Goal: Task Accomplishment & Management: Complete application form

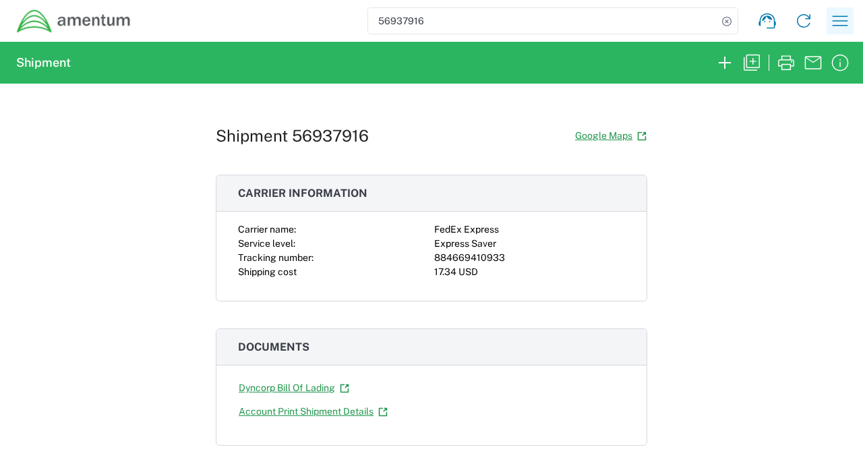
click at [845, 21] on icon "button" at bounding box center [839, 20] width 15 height 10
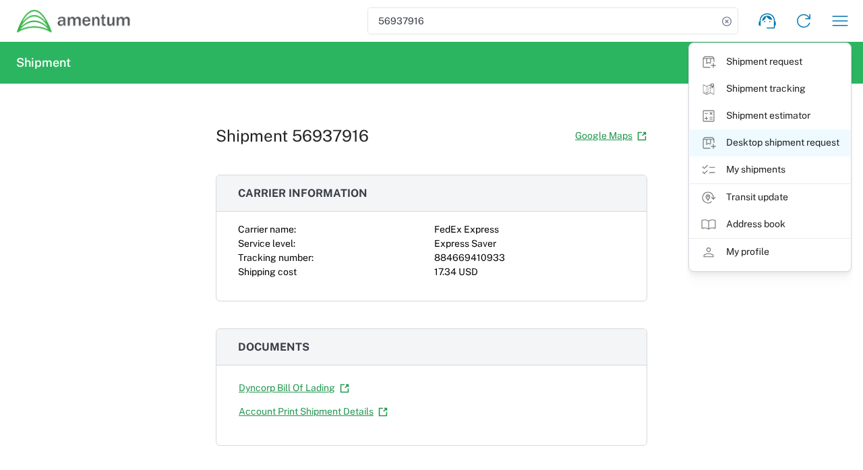
click at [782, 148] on link "Desktop shipment request" at bounding box center [769, 142] width 160 height 27
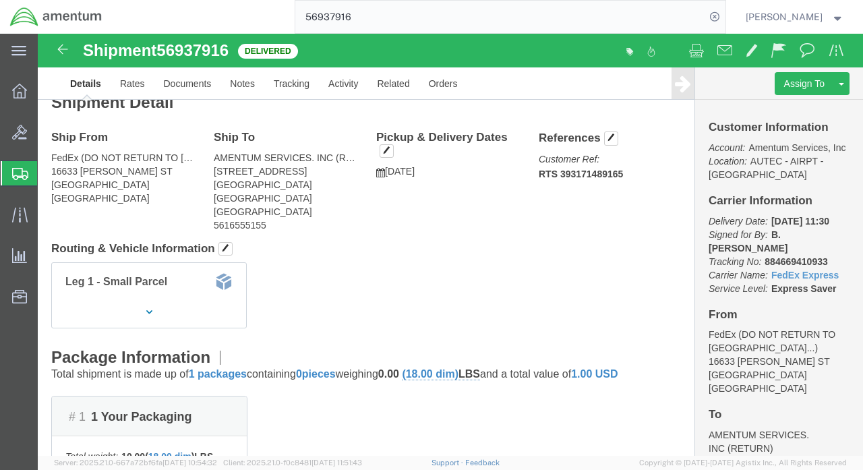
scroll to position [191, 0]
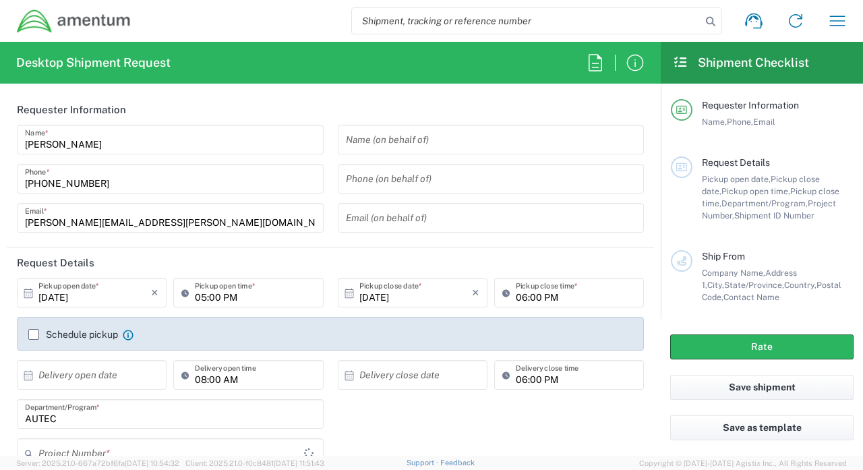
type input "AUTEC"
click at [838, 15] on icon "button" at bounding box center [837, 21] width 22 height 22
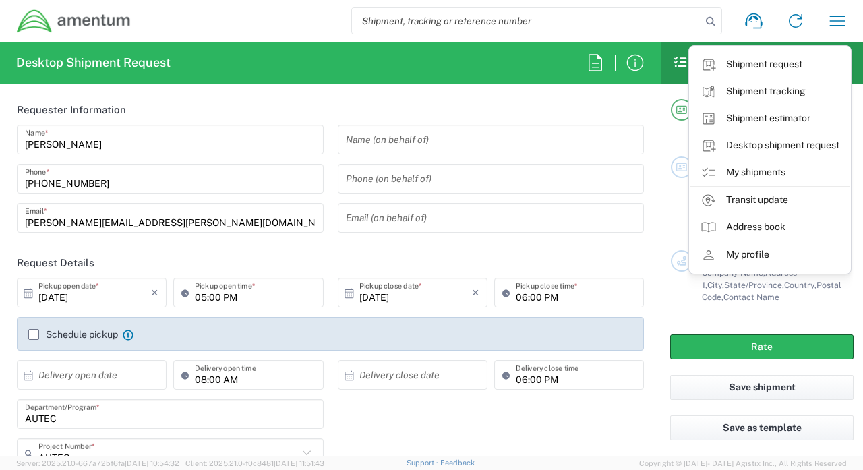
click at [222, 26] on div "Shipment request Shipment tracking Shipment estimator Desktop shipment request …" at bounding box center [494, 21] width 726 height 32
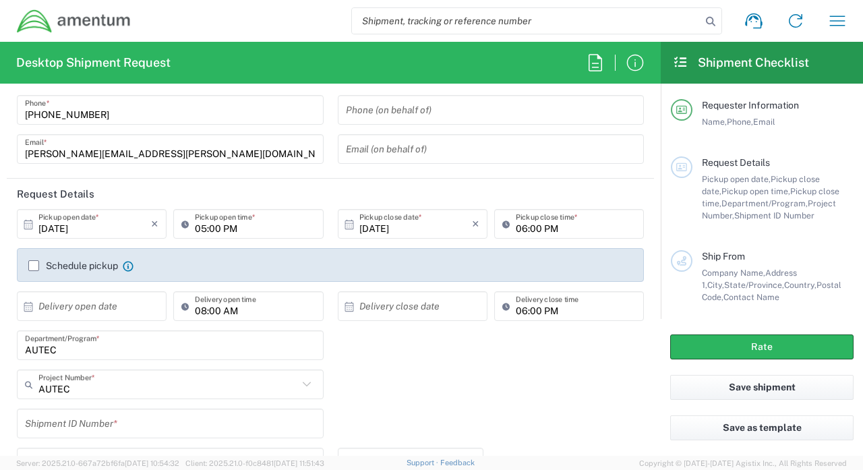
scroll to position [67, 0]
click at [160, 228] on div "[DATE] × Pickup open date *" at bounding box center [92, 226] width 150 height 30
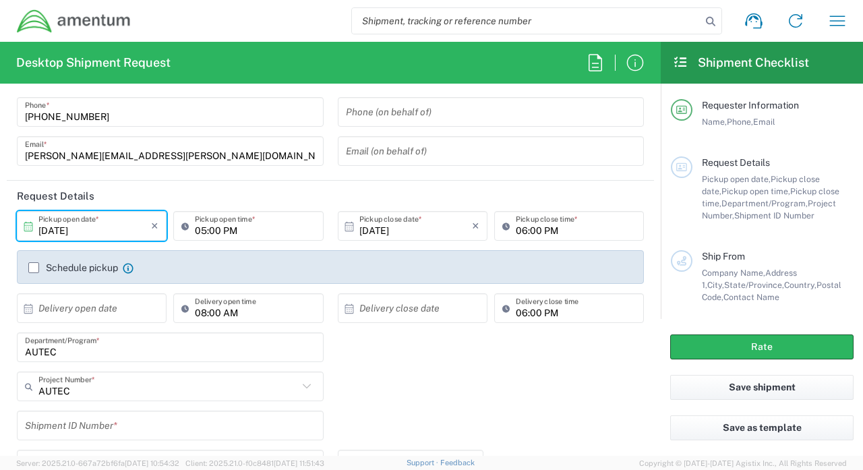
click at [119, 226] on input "[DATE]" at bounding box center [94, 226] width 113 height 24
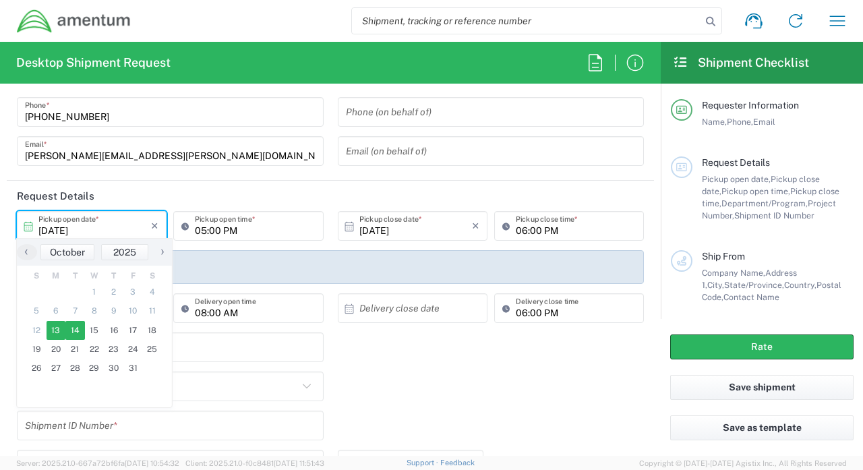
click at [75, 329] on span "14" at bounding box center [75, 330] width 20 height 19
type input "[DATE]"
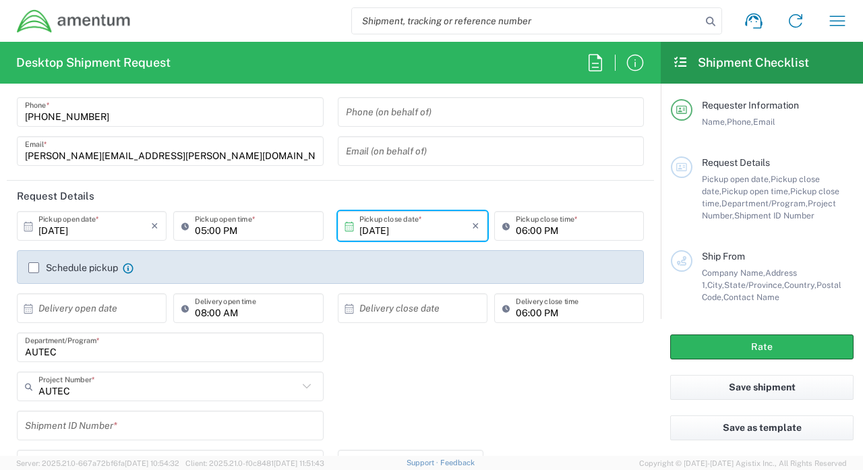
click at [109, 312] on input "text" at bounding box center [94, 308] width 113 height 24
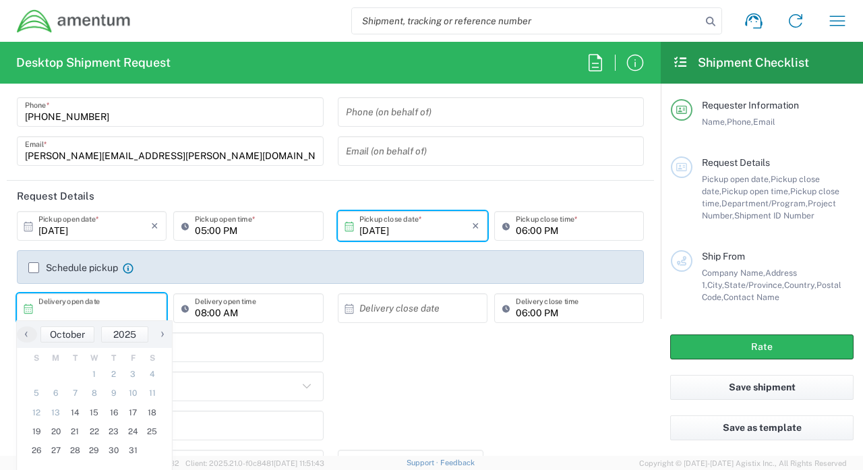
click at [436, 215] on input "[DATE]" at bounding box center [415, 226] width 113 height 24
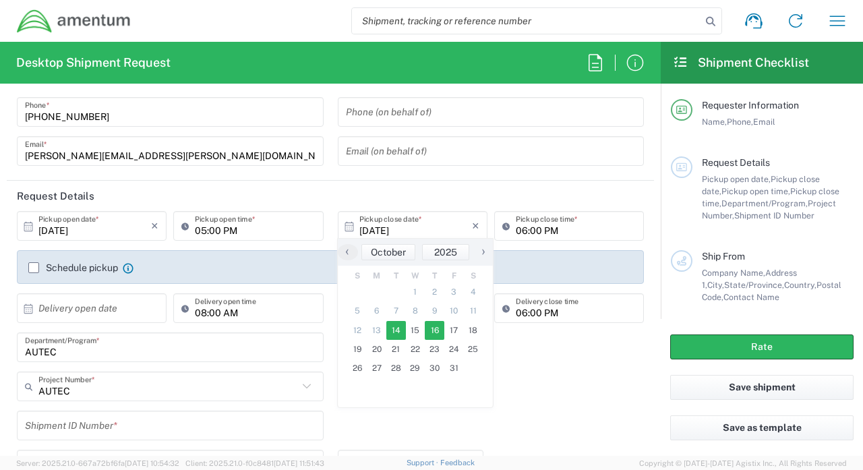
click at [427, 332] on span "16" at bounding box center [435, 330] width 20 height 19
type input "[DATE]"
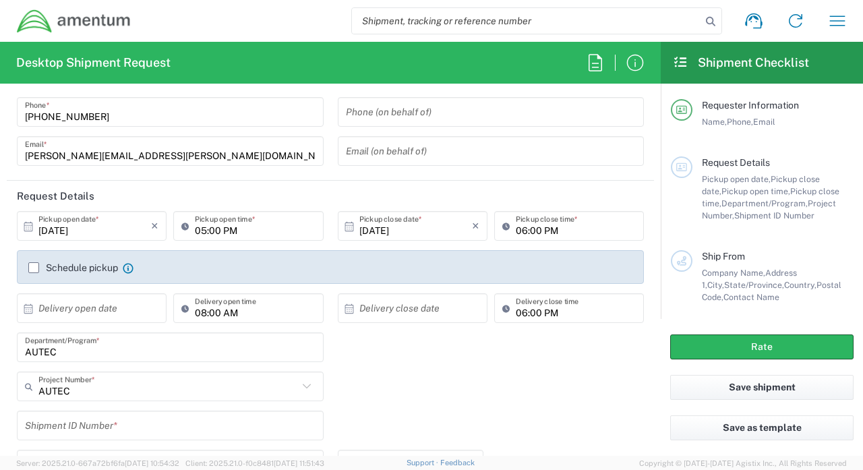
click at [128, 306] on input "text" at bounding box center [94, 308] width 113 height 24
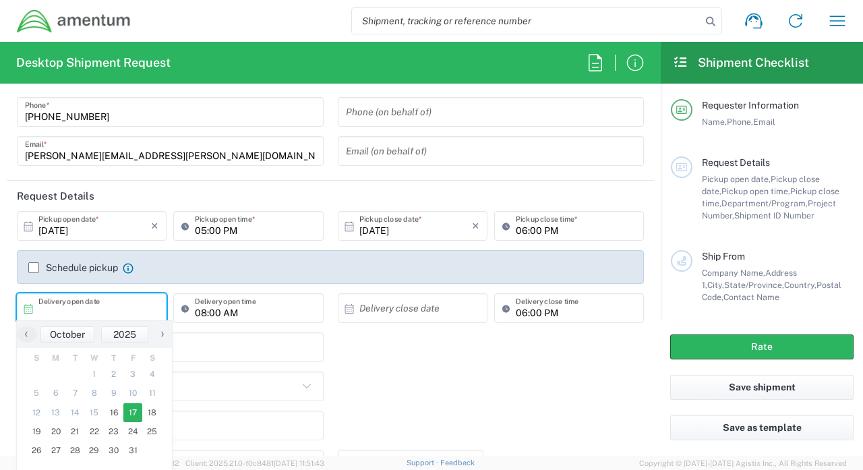
click at [479, 228] on div "[DATE] × Pickup close date *" at bounding box center [413, 226] width 150 height 30
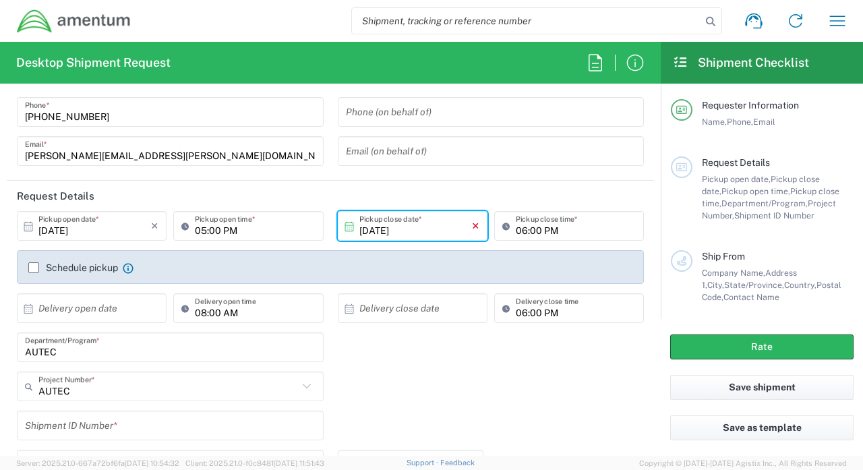
click at [474, 226] on icon "×" at bounding box center [475, 226] width 7 height 22
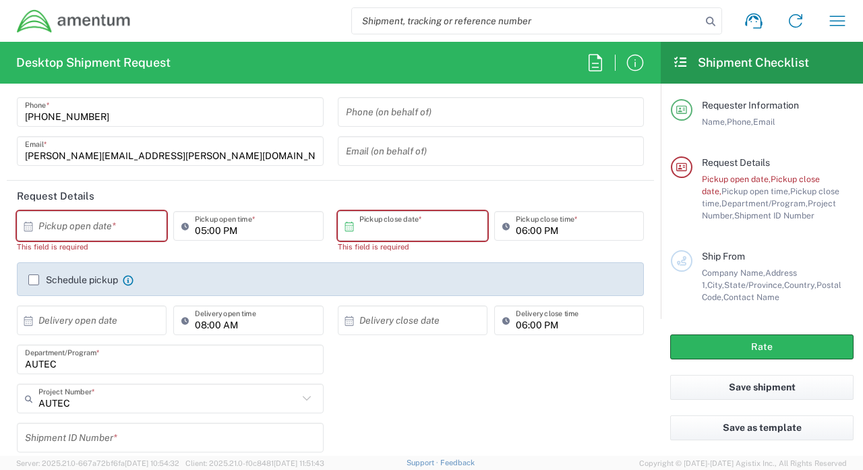
click at [427, 232] on input "text" at bounding box center [415, 226] width 113 height 24
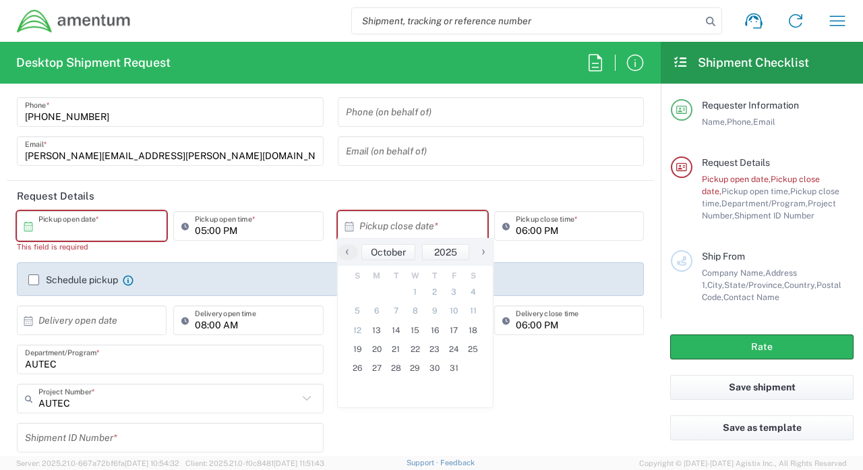
click at [90, 224] on input "text" at bounding box center [94, 226] width 113 height 24
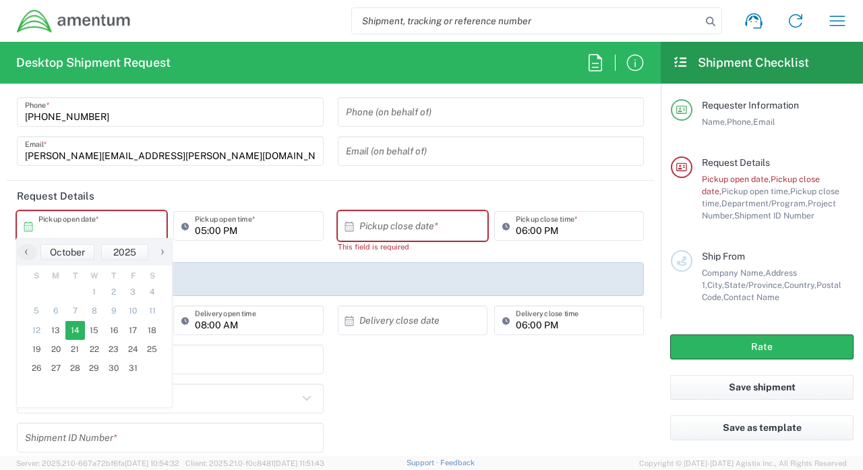
click at [78, 330] on span "14" at bounding box center [75, 330] width 20 height 19
type input "[DATE]"
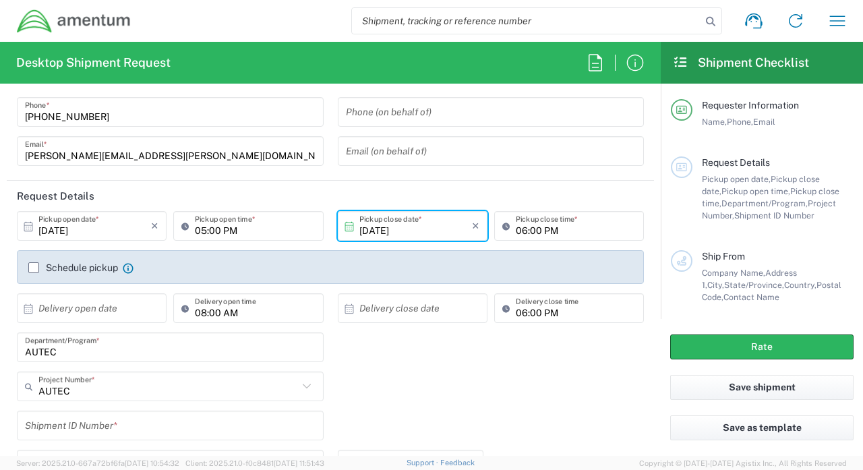
click at [426, 224] on input "[DATE]" at bounding box center [415, 226] width 113 height 24
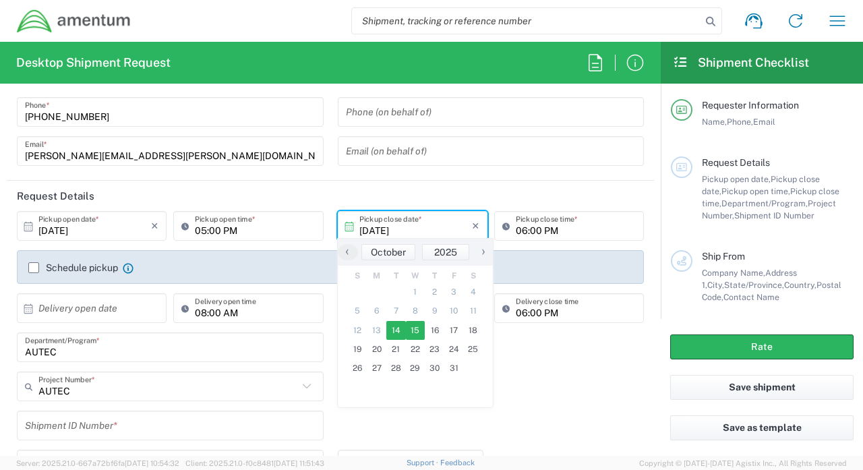
click at [414, 334] on span "15" at bounding box center [416, 330] width 20 height 19
type input "[DATE]"
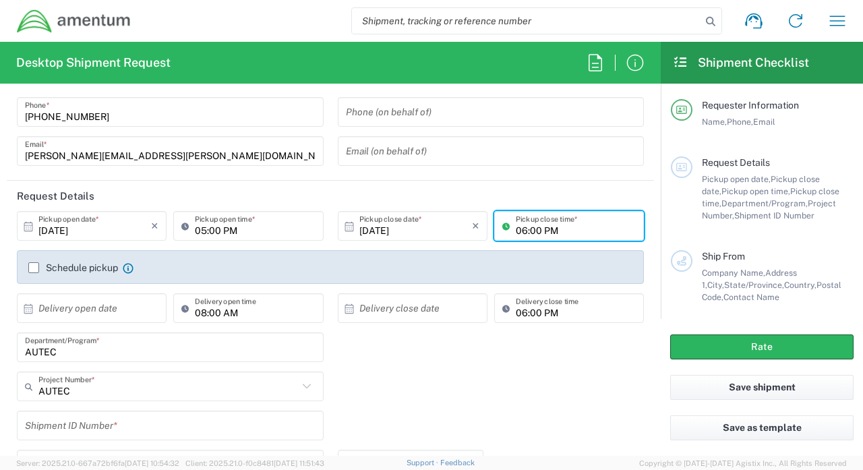
click at [526, 231] on input "06:00 PM" at bounding box center [575, 226] width 120 height 24
type input "04:00 PM"
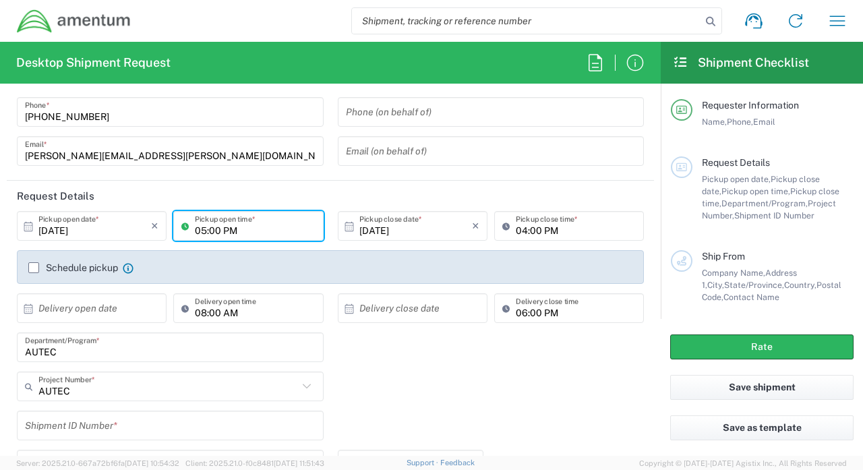
click at [204, 228] on input "05:00 PM" at bounding box center [255, 226] width 120 height 24
type input "a"
type input "07:00 AM"
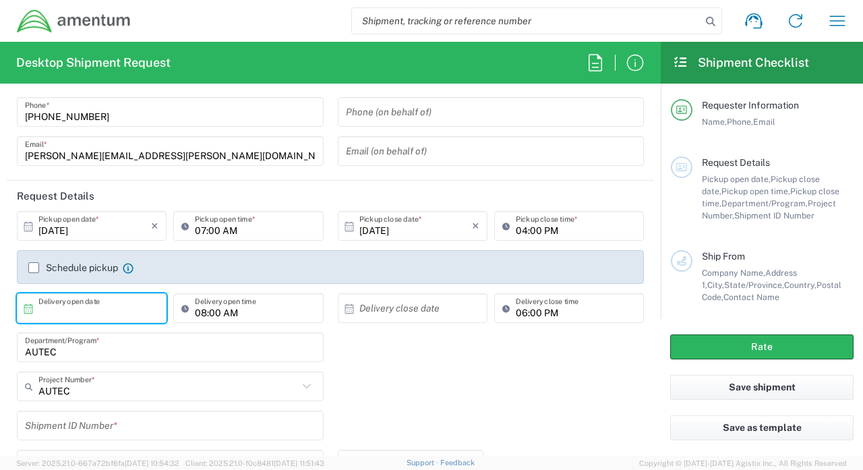
click at [99, 315] on input "text" at bounding box center [94, 308] width 113 height 24
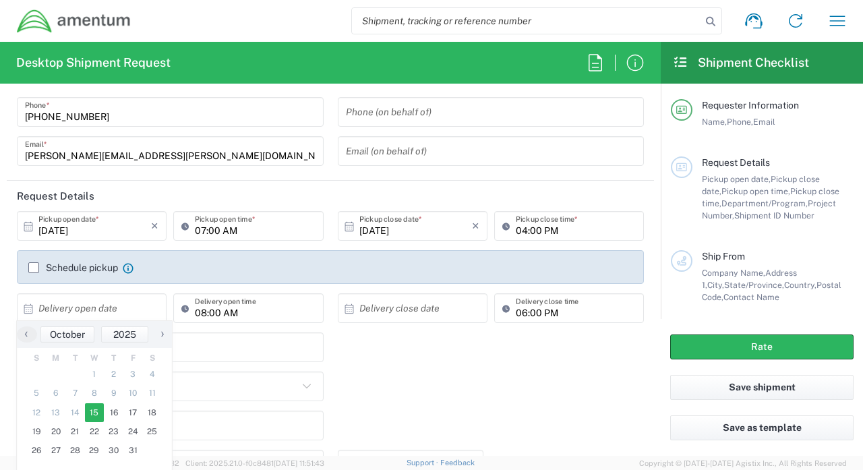
click at [102, 416] on span "15" at bounding box center [95, 412] width 20 height 19
type input "[DATE]"
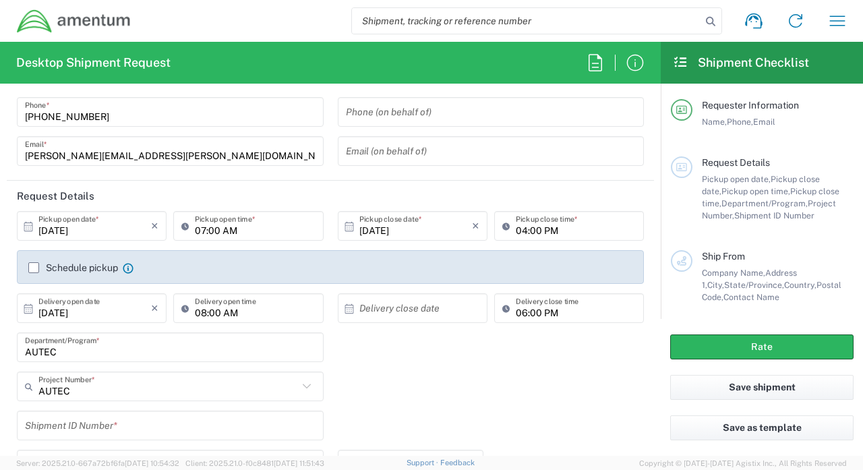
click at [419, 308] on input "text" at bounding box center [415, 308] width 113 height 24
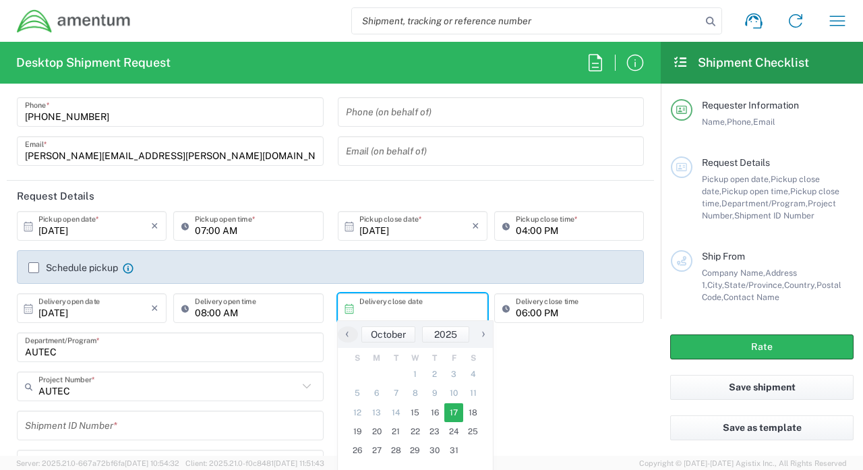
click at [449, 417] on span "17" at bounding box center [454, 412] width 20 height 19
type input "[DATE]"
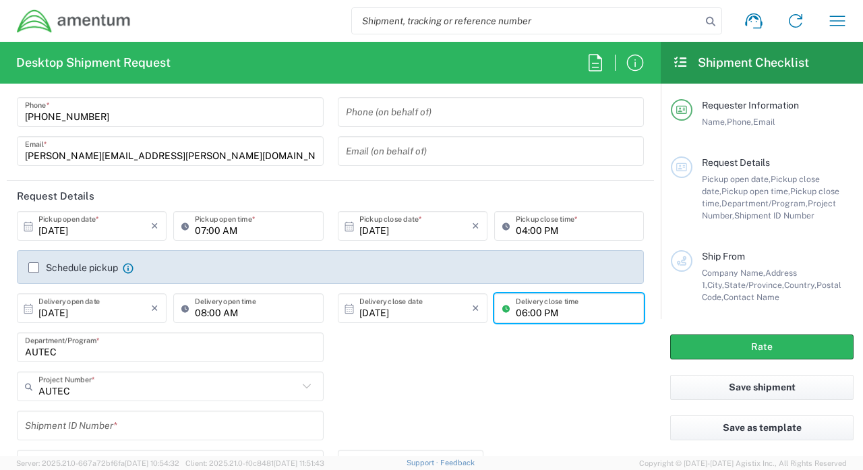
click at [524, 312] on input "06:00 PM" at bounding box center [575, 308] width 120 height 24
type input "03:00 PM"
click at [86, 397] on input "text" at bounding box center [167, 387] width 259 height 24
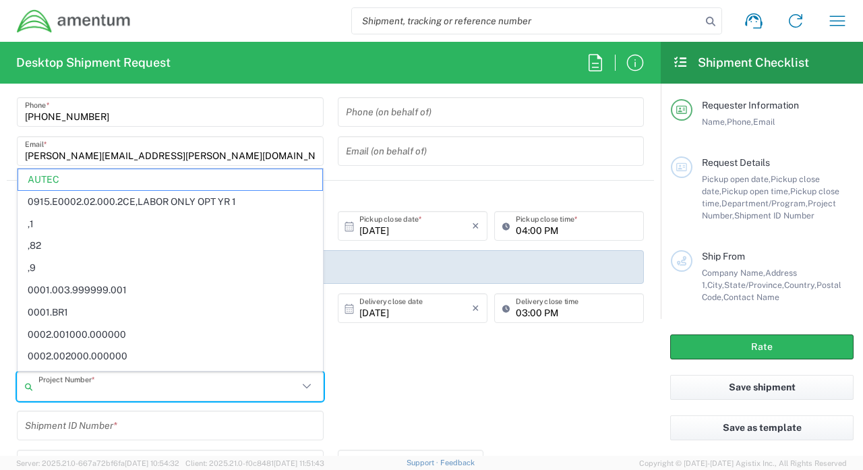
click at [86, 397] on input "text" at bounding box center [167, 387] width 259 height 24
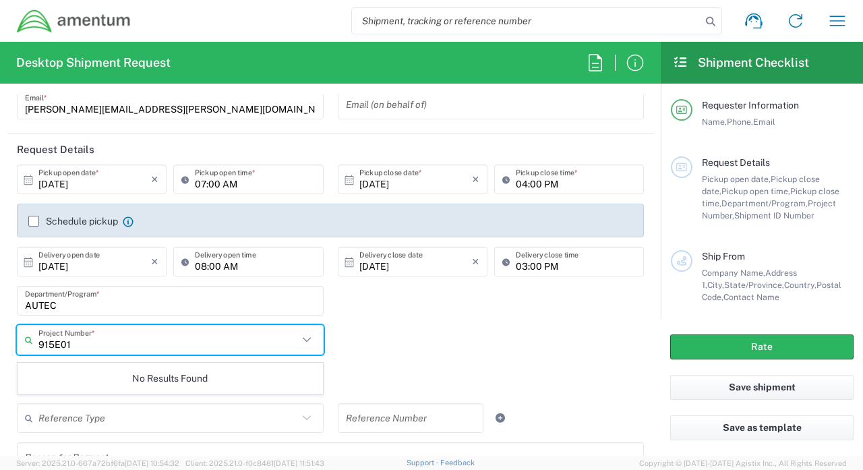
scroll to position [115, 0]
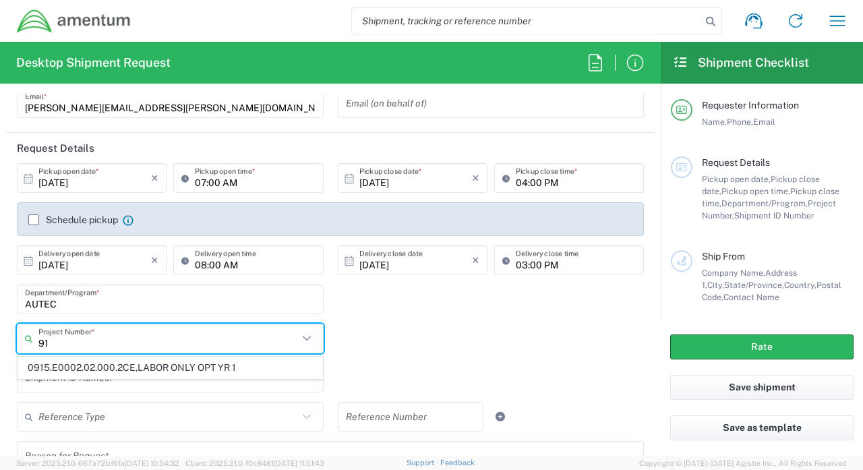
type input "9"
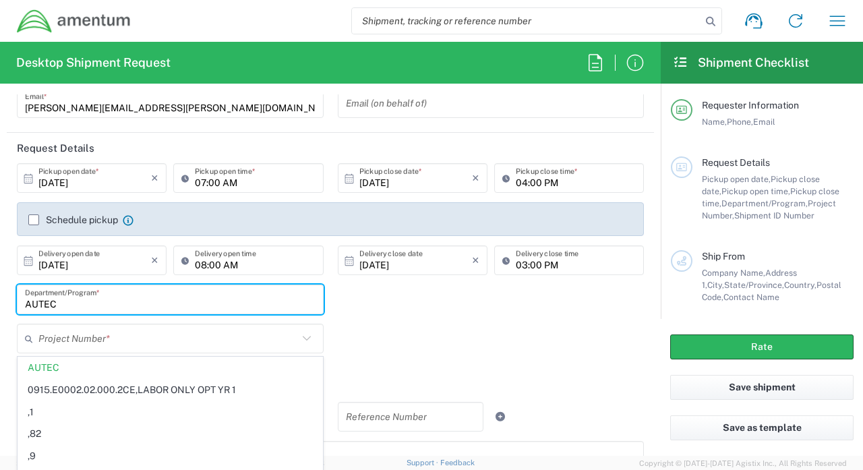
click at [116, 304] on input "AUTEC" at bounding box center [170, 300] width 290 height 24
type input "AUTEC"
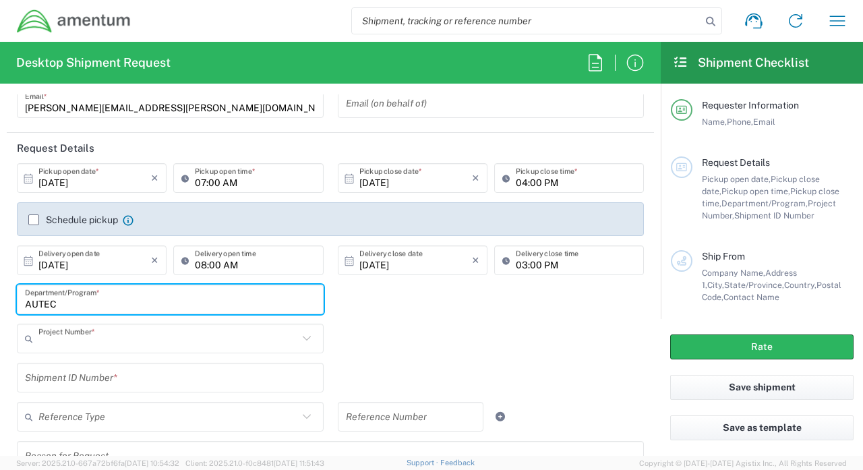
click at [85, 344] on input "text" at bounding box center [167, 339] width 259 height 24
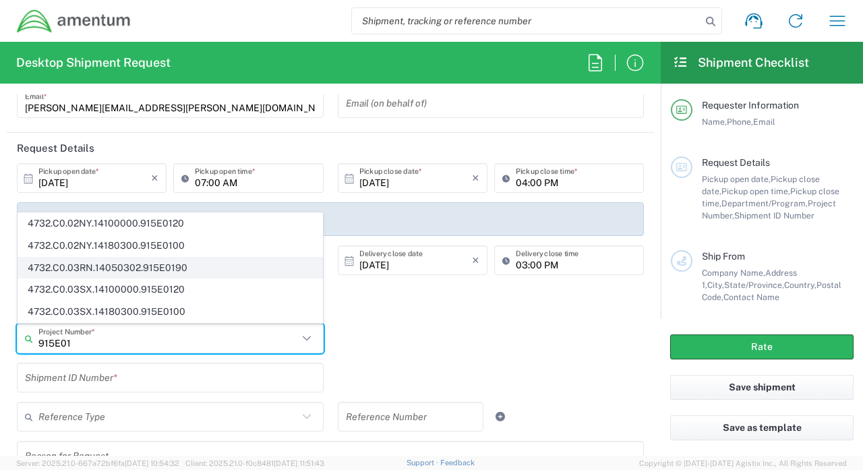
click at [123, 270] on span "4732.C0.03RN.14050302.915E0190" at bounding box center [170, 267] width 304 height 21
type input "4732.C0.03RN.14050302.915E0190"
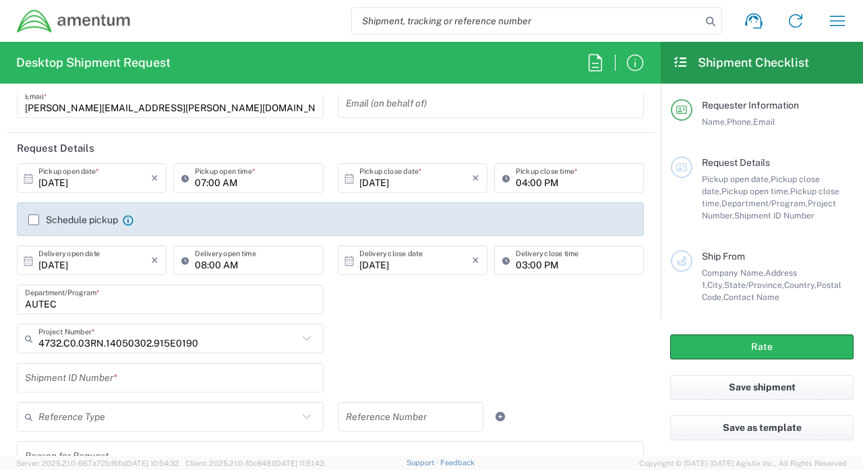
click at [253, 377] on input "text" at bounding box center [170, 378] width 290 height 24
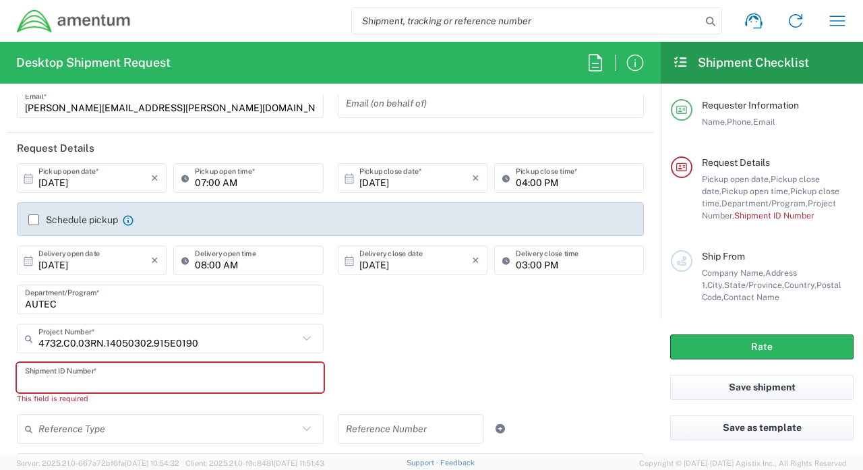
paste input "[URL][DOMAIN_NAME]"
type input "[URL][DOMAIN_NAME]"
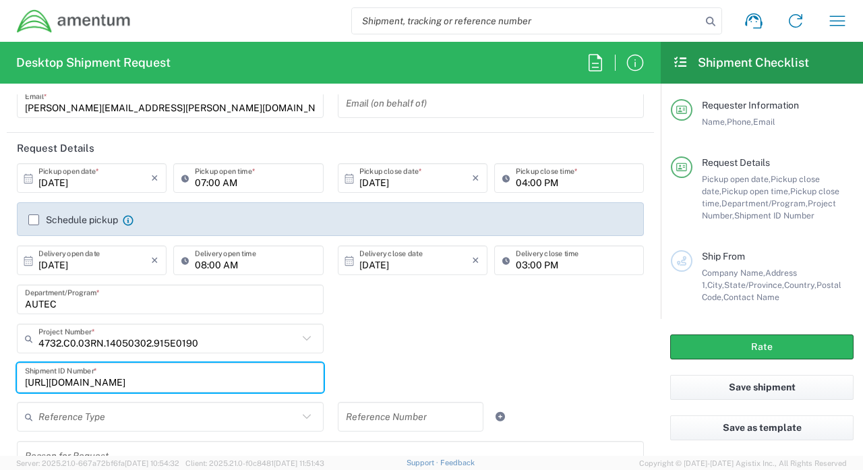
click at [217, 373] on input "[URL][DOMAIN_NAME]" at bounding box center [170, 378] width 290 height 24
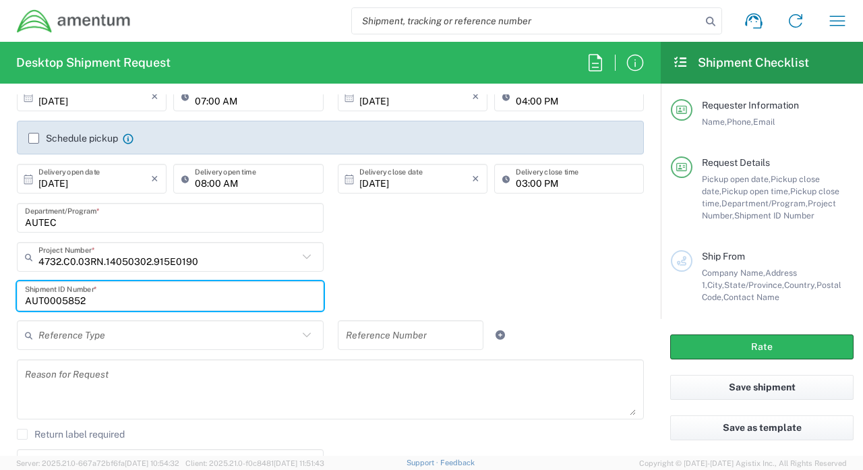
scroll to position [195, 0]
click at [154, 294] on input "AUT0005852" at bounding box center [170, 297] width 290 height 24
type input "AUT0005852"
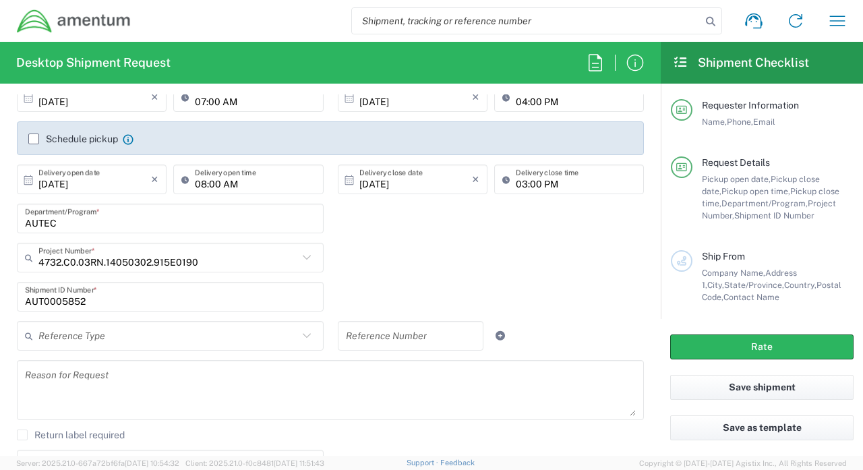
click at [427, 280] on div "4732.C0.03RN.14050302.915E0190 Project Number * 4732.C0.02NY.14100000.915E0120 …" at bounding box center [330, 262] width 641 height 39
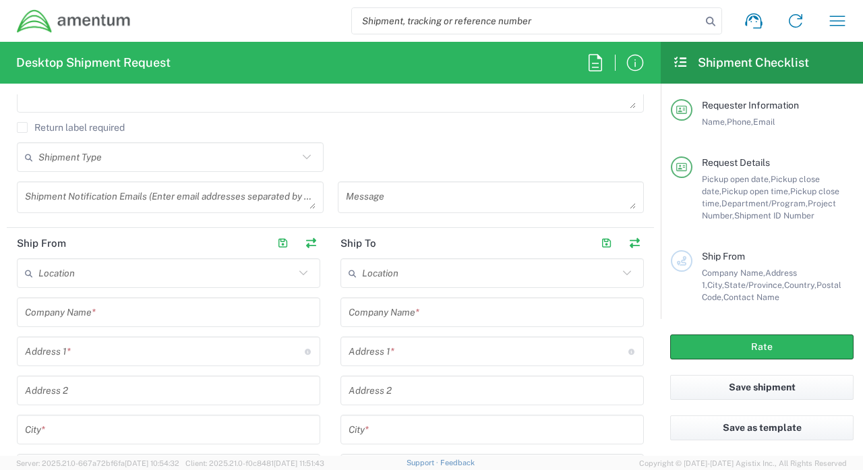
scroll to position [509, 0]
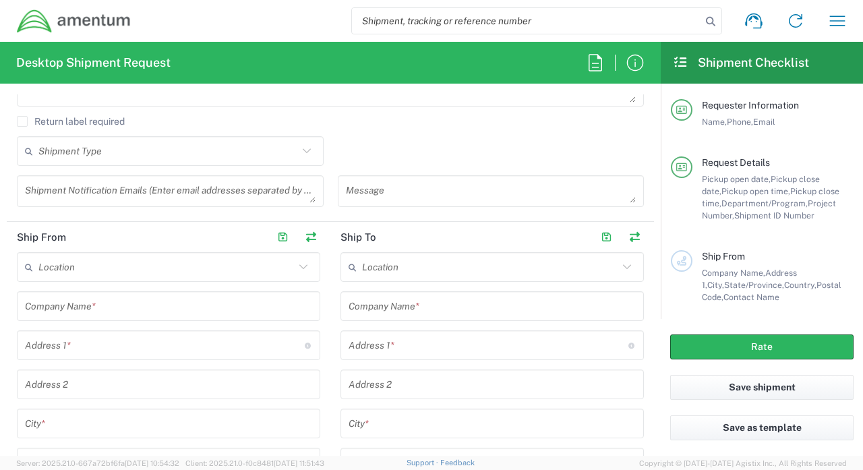
click at [189, 268] on input "text" at bounding box center [166, 267] width 256 height 24
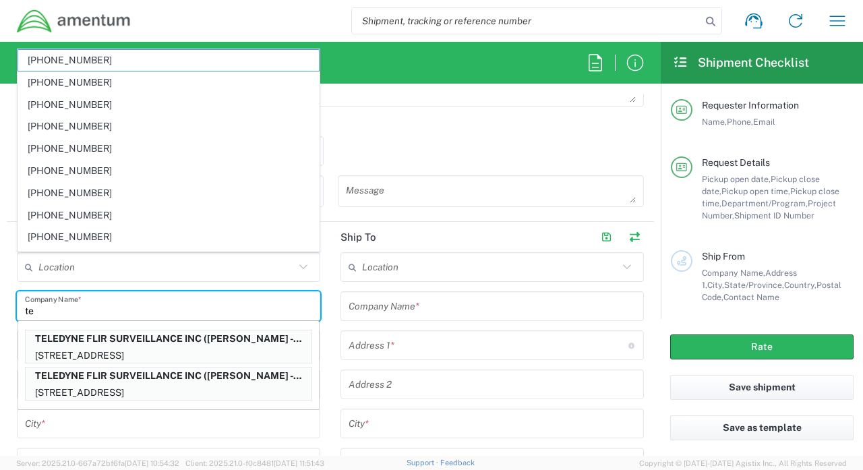
type input "t"
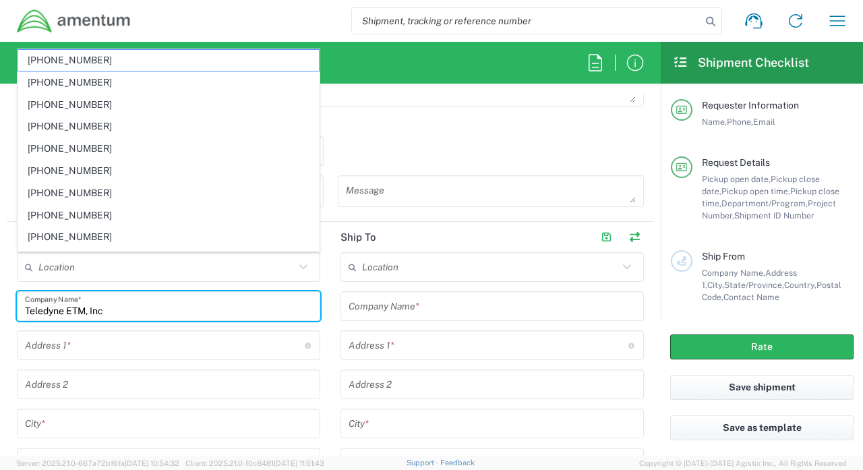
type input "Teledyne ETM, Inc"
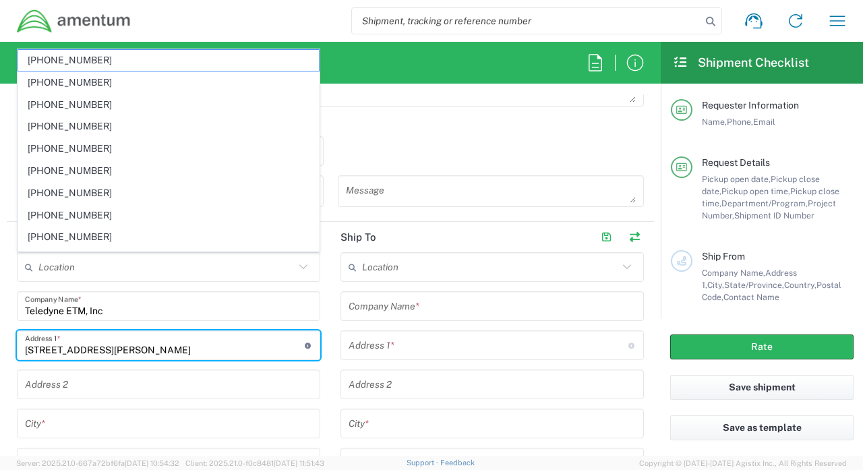
click at [251, 346] on input "[STREET_ADDRESS][PERSON_NAME]" at bounding box center [165, 346] width 280 height 24
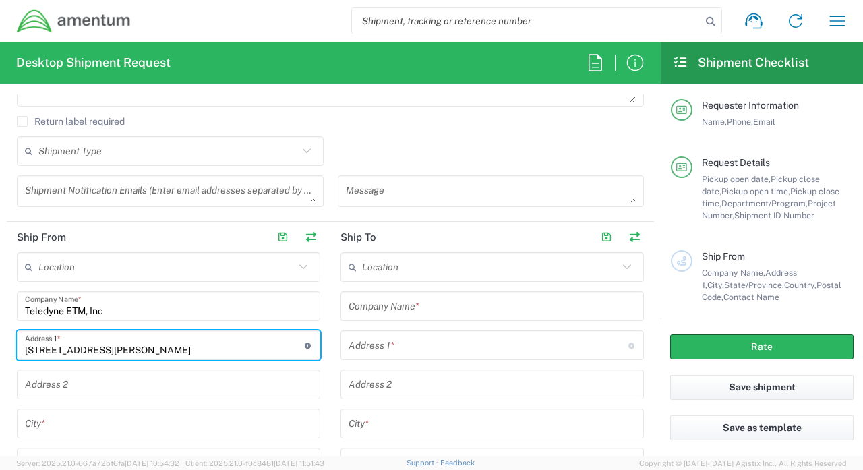
type input "[STREET_ADDRESS][PERSON_NAME]"
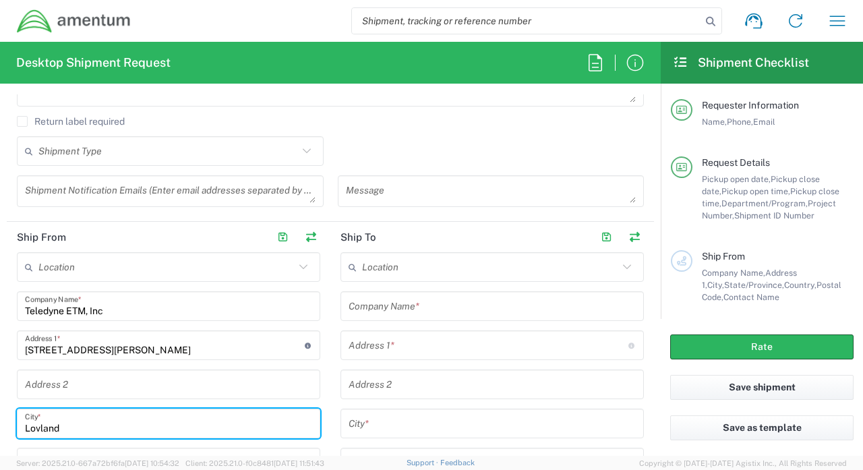
click at [38, 429] on input "Lovland" at bounding box center [168, 424] width 287 height 24
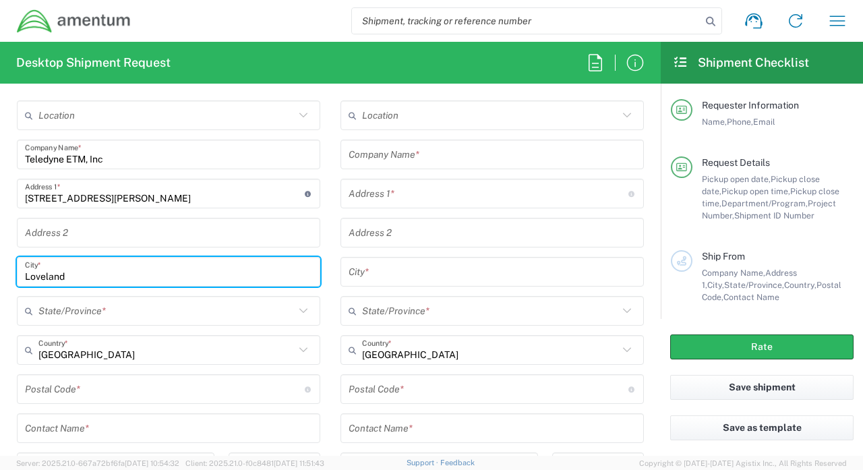
scroll to position [664, 0]
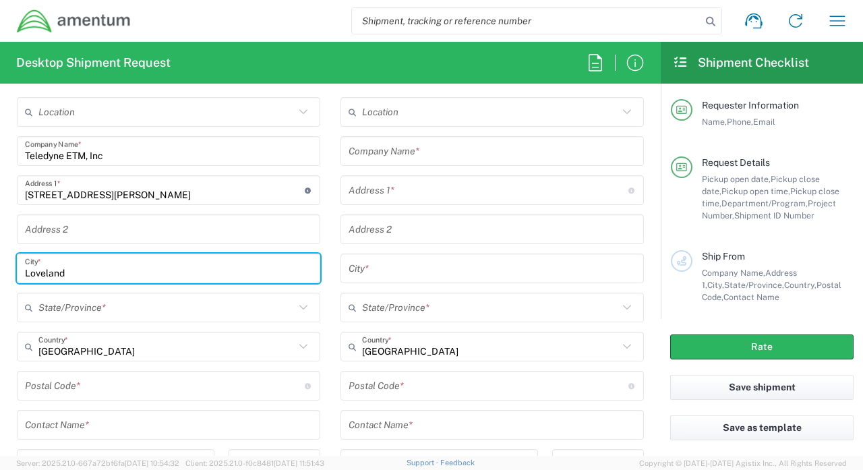
type input "Loveland"
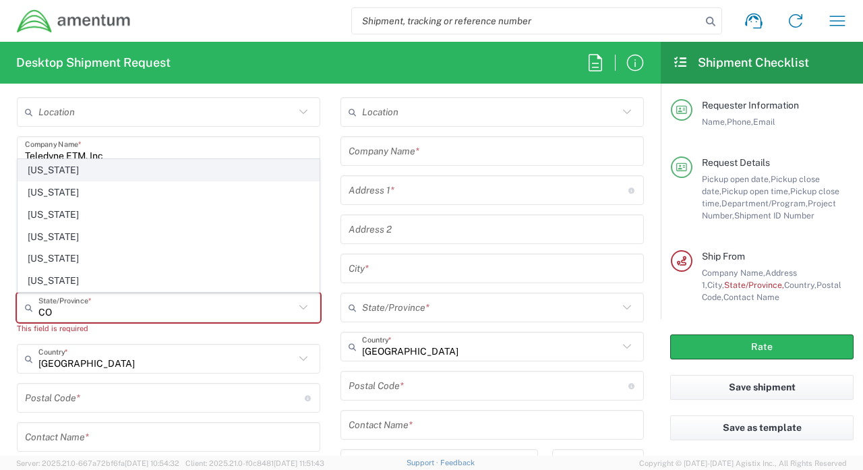
click at [84, 174] on span "[US_STATE]" at bounding box center [168, 170] width 301 height 21
type input "[US_STATE]"
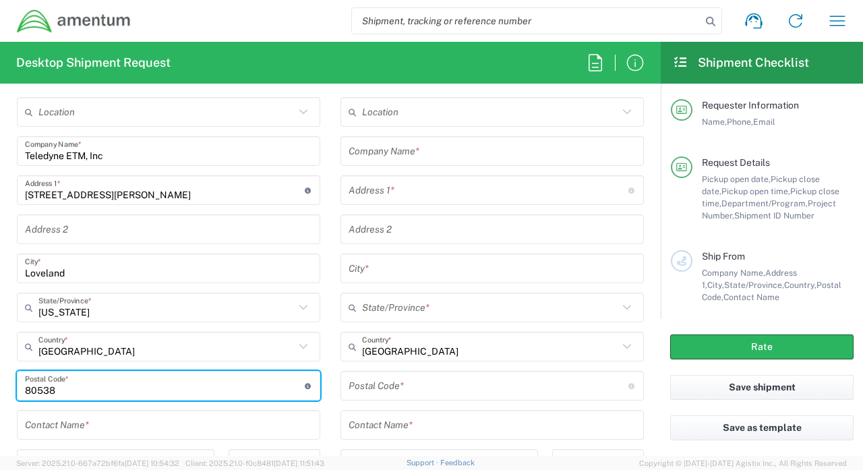
type input "80538"
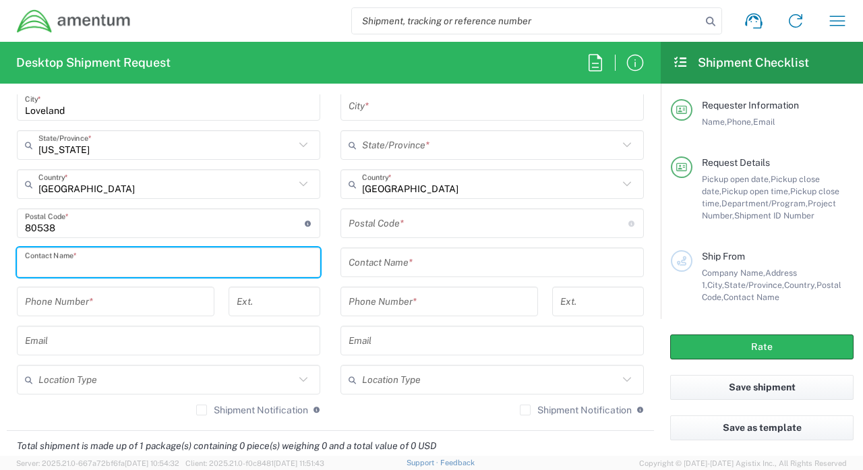
scroll to position [825, 0]
type input "[PERSON_NAME]"
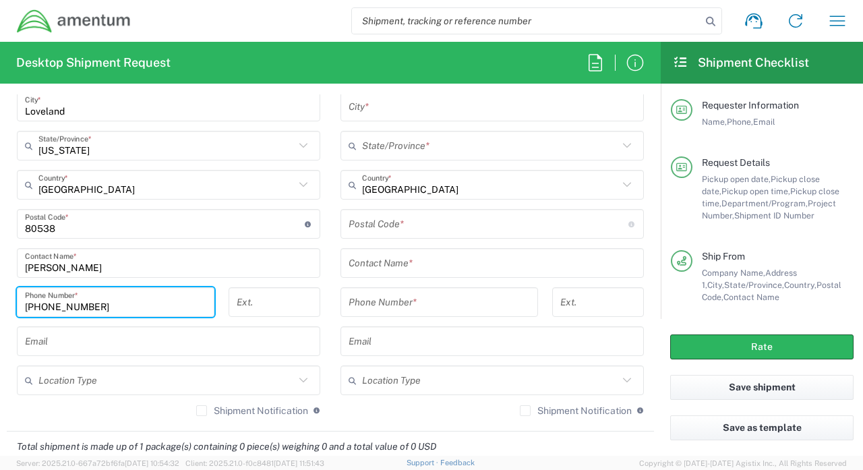
type input "[PHONE_NUMBER]"
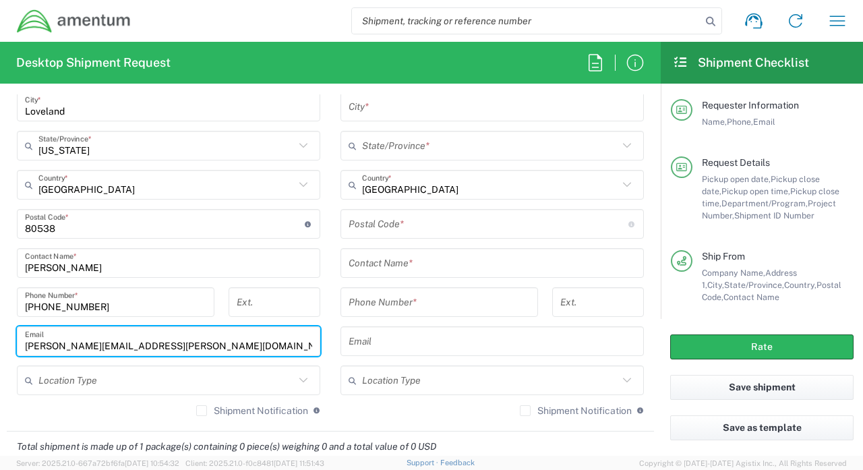
type input "[PERSON_NAME][EMAIL_ADDRESS][PERSON_NAME][DOMAIN_NAME]"
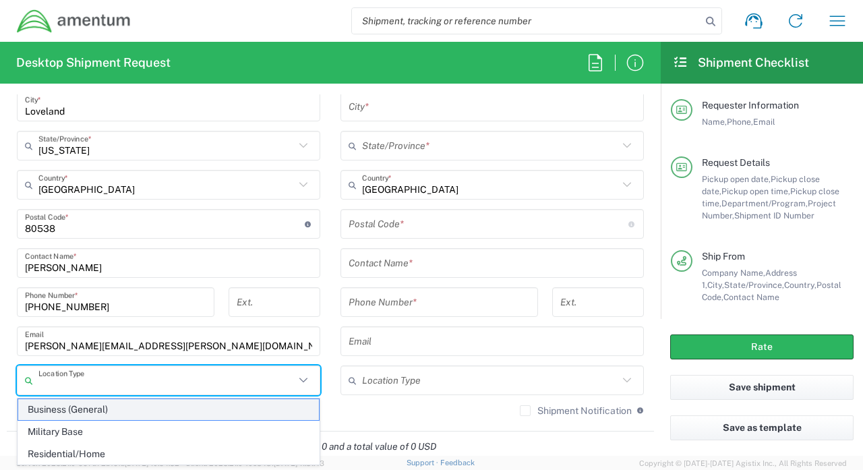
click at [314, 407] on span "Business (General)" at bounding box center [168, 409] width 301 height 21
type input "Business (General)"
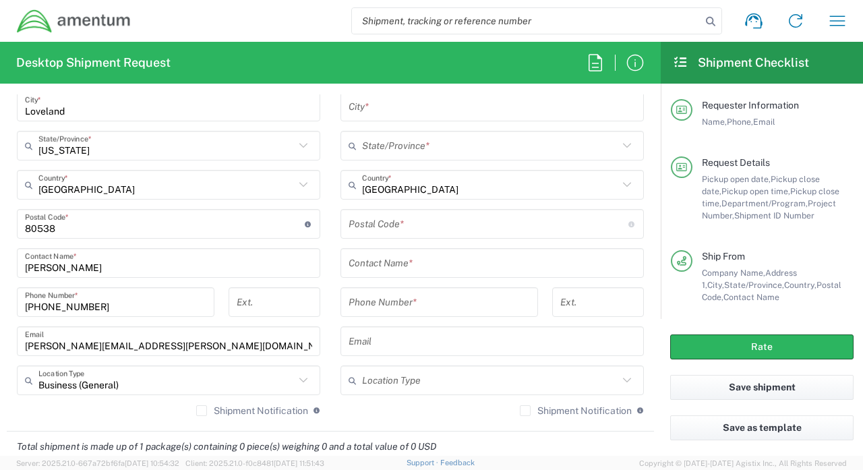
click at [121, 434] on div "Total shipment is made up of 1 package(s) containing 0 piece(s) weighing 0 and …" at bounding box center [330, 446] width 661 height 30
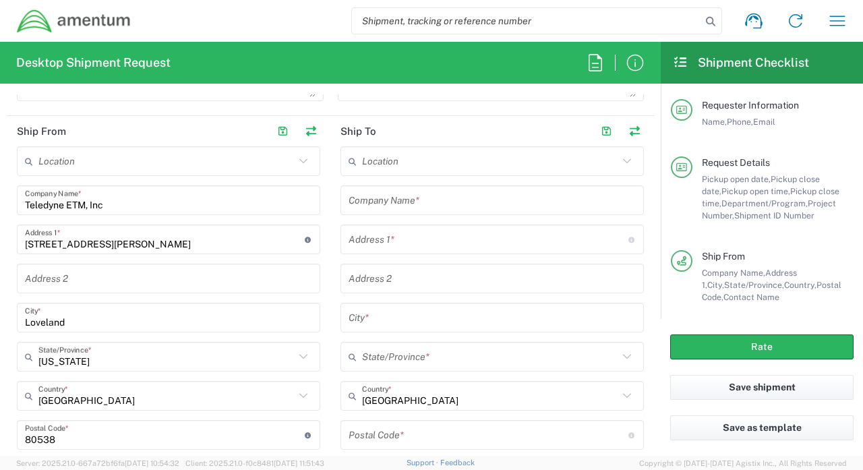
scroll to position [614, 0]
click at [444, 161] on input "text" at bounding box center [490, 162] width 256 height 24
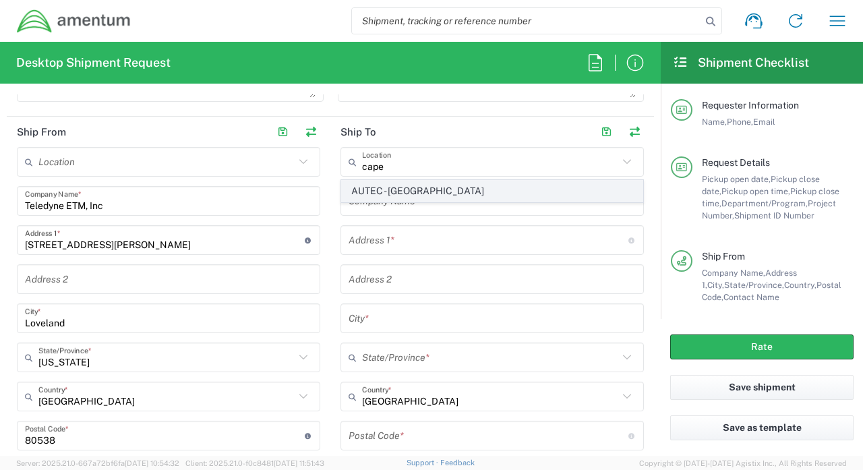
click at [425, 187] on span "AUTEC - [GEOGRAPHIC_DATA]" at bounding box center [492, 191] width 301 height 21
type input "AUTEC - [GEOGRAPHIC_DATA]"
type input "Amentum Services, Inc."
type input "[GEOGRAPHIC_DATA]"
type input "Bldg 1063, Door E"
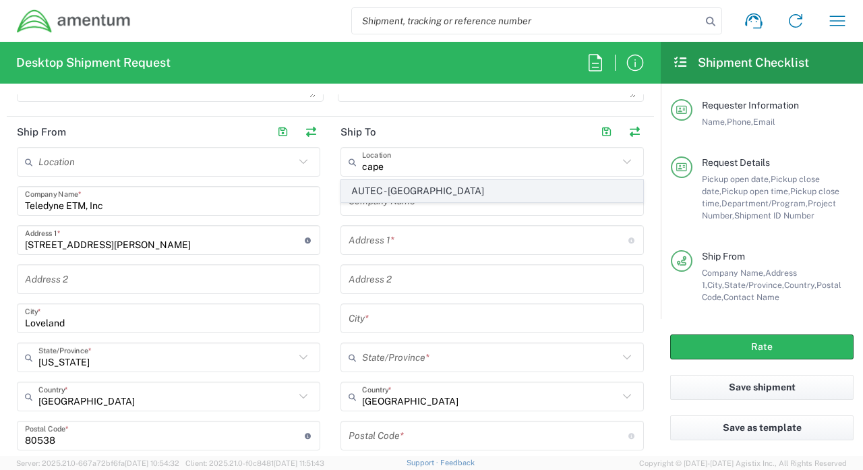
type input "Cape Canaveral"
type input "[US_STATE]"
type input "32920"
type input "[PHONE_NUMBER]"
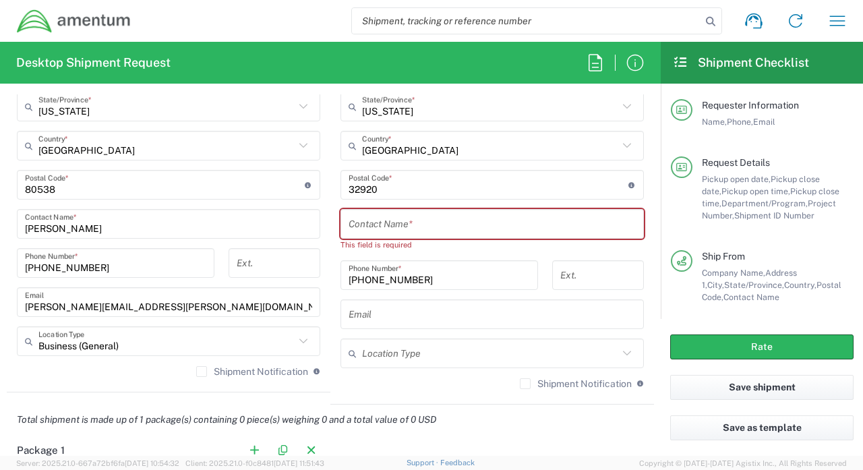
scroll to position [867, 0]
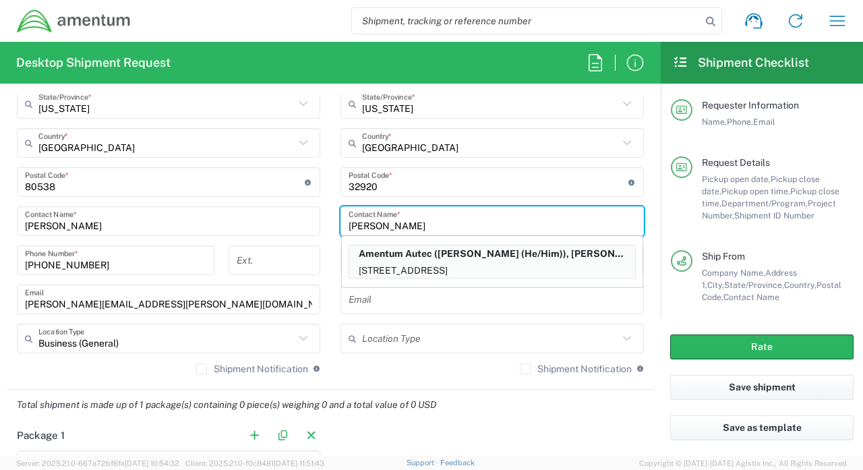
type input "[PERSON_NAME]"
click at [326, 237] on main "Location [PHONE_NUMBER] [PHONE_NUMBER] [PHONE_NUMBER] [PHONE_NUMBER] [PHONE_NUM…" at bounding box center [168, 139] width 323 height 491
click at [323, 245] on main "Location [PHONE_NUMBER] [PHONE_NUMBER] [PHONE_NUMBER] [PHONE_NUMBER] [PHONE_NUM…" at bounding box center [168, 139] width 323 height 491
click at [417, 317] on div "AUTEC - CAPE Location AUTEC - CAPE [PHONE_NUMBER] [PHONE_NUMBER] [PHONE_NUMBER]…" at bounding box center [491, 139] width 303 height 491
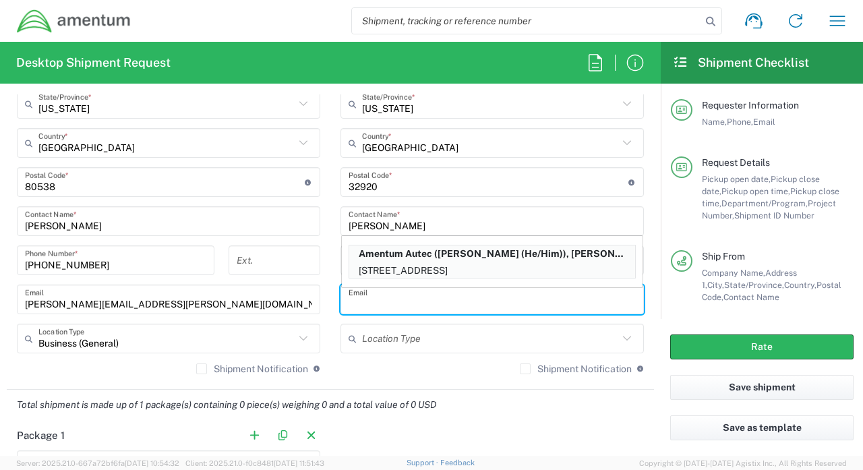
type input "o"
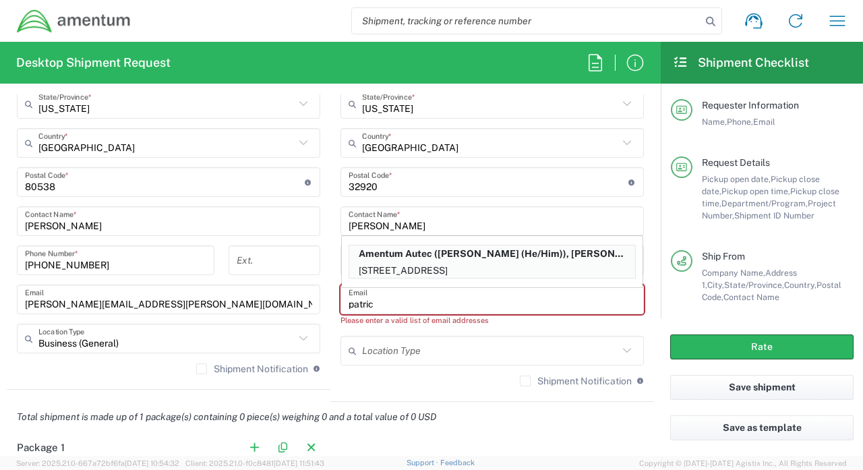
type input "[PERSON_NAME]"
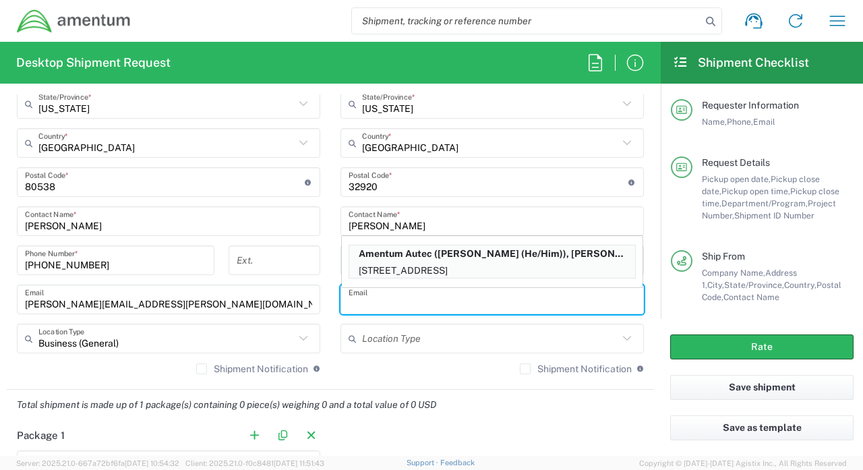
type input "[PERSON_NAME][EMAIL_ADDRESS][PERSON_NAME][DOMAIN_NAME]"
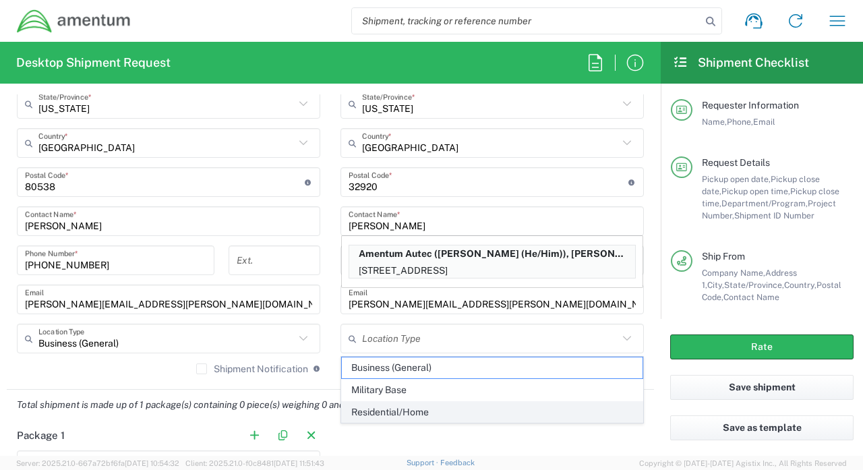
click at [636, 406] on span "Residential/Home" at bounding box center [492, 412] width 301 height 21
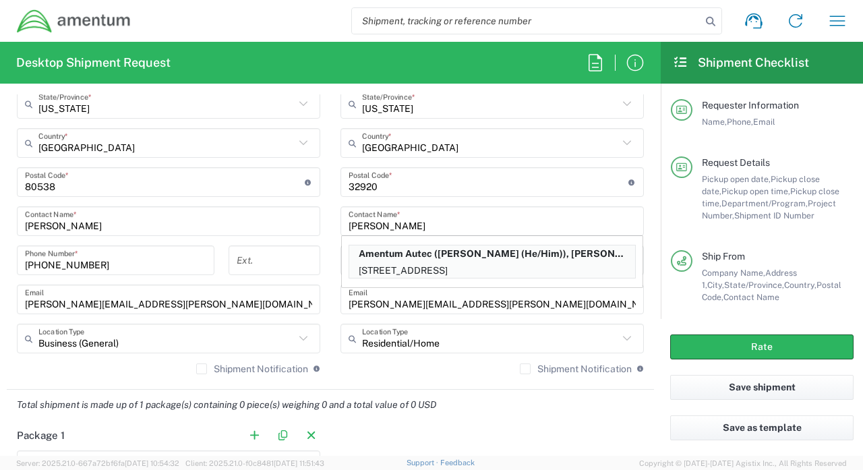
click at [636, 406] on div "Total shipment is made up of 1 package(s) containing 0 piece(s) weighing 0 and …" at bounding box center [330, 404] width 661 height 30
click at [616, 339] on input "Residential/Home" at bounding box center [490, 339] width 256 height 24
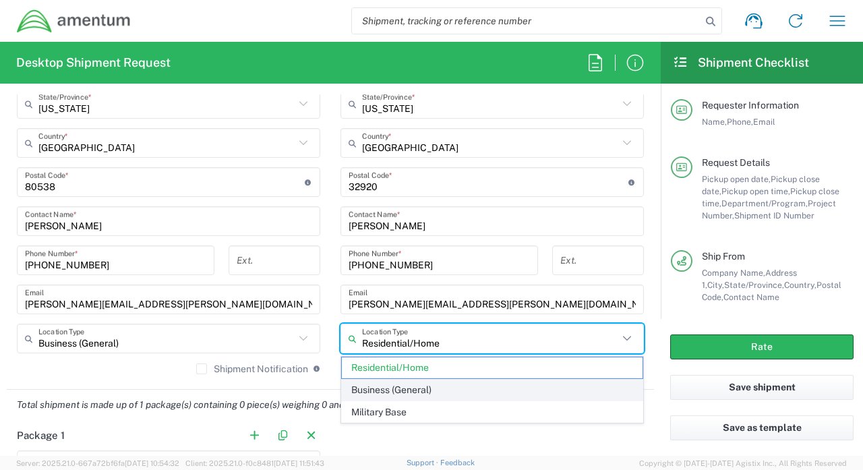
click at [582, 390] on span "Business (General)" at bounding box center [492, 389] width 301 height 21
type input "Business (General)"
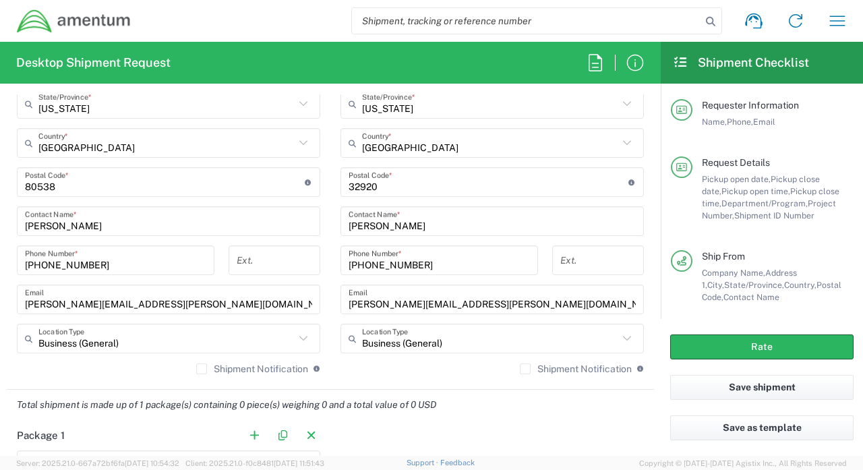
click at [460, 375] on div "Shipment Notification If checked, a shipment notification email will be sent to…" at bounding box center [491, 374] width 303 height 22
click at [199, 368] on label "Shipment Notification" at bounding box center [252, 368] width 112 height 11
click at [201, 369] on input "Shipment Notification" at bounding box center [201, 369] width 0 height 0
click at [524, 369] on label "Shipment Notification" at bounding box center [576, 368] width 112 height 11
click at [525, 369] on input "Shipment Notification" at bounding box center [525, 369] width 0 height 0
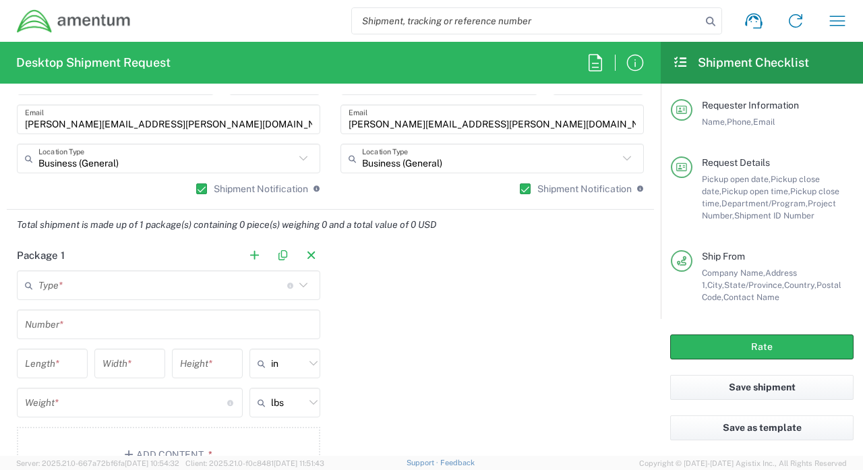
scroll to position [1048, 0]
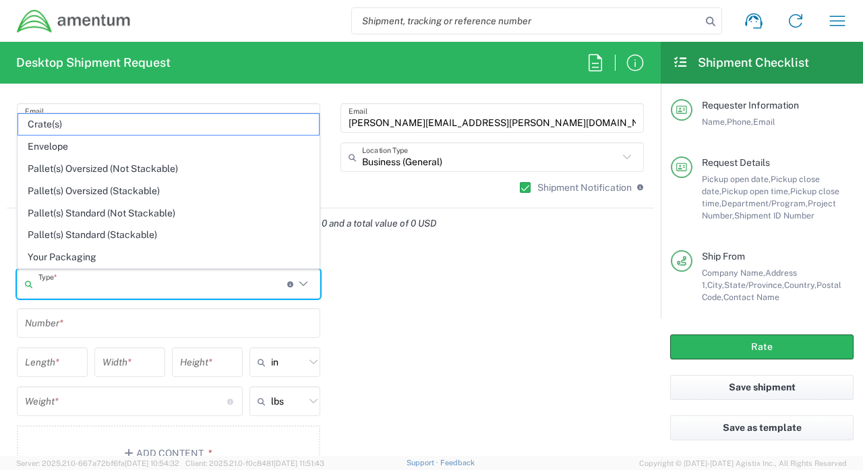
click at [170, 285] on input "text" at bounding box center [162, 284] width 249 height 24
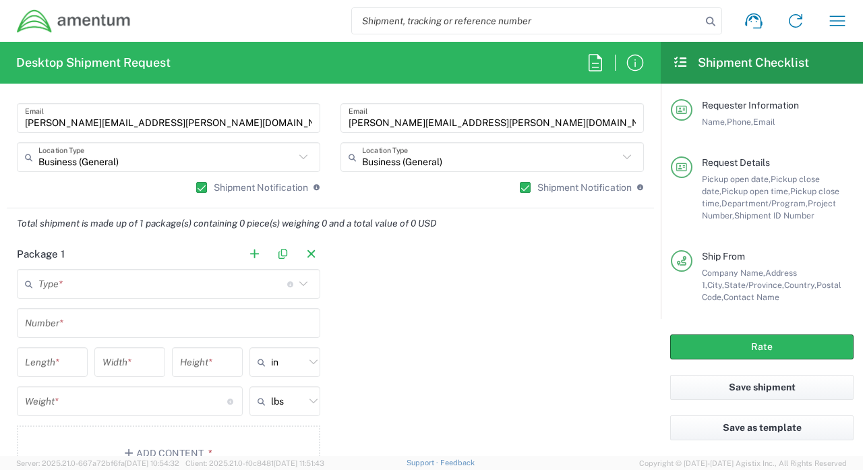
click at [304, 286] on icon at bounding box center [303, 284] width 18 height 18
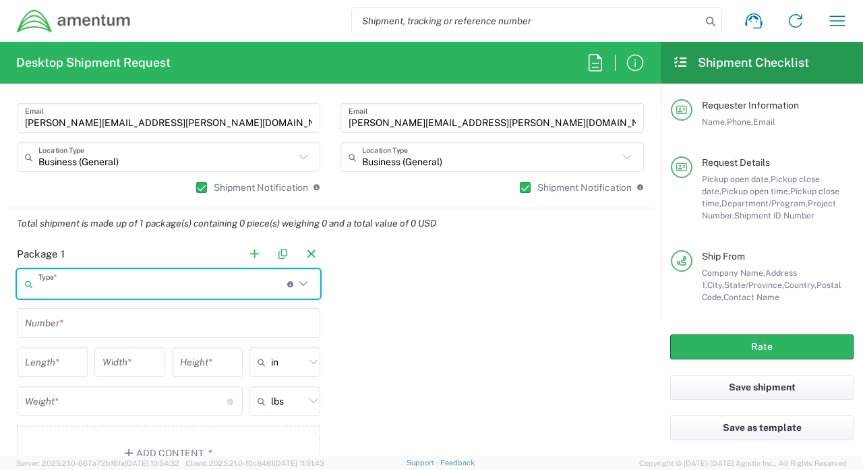
click at [181, 284] on input "text" at bounding box center [162, 284] width 249 height 24
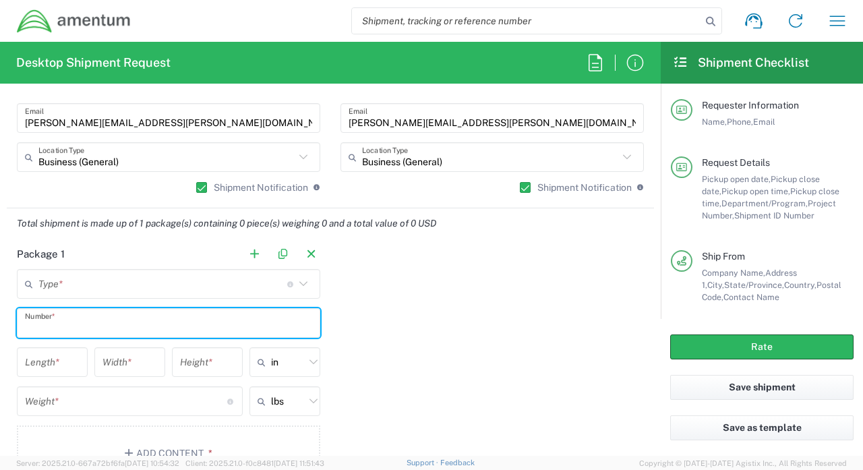
click at [130, 325] on input "text" at bounding box center [168, 323] width 287 height 24
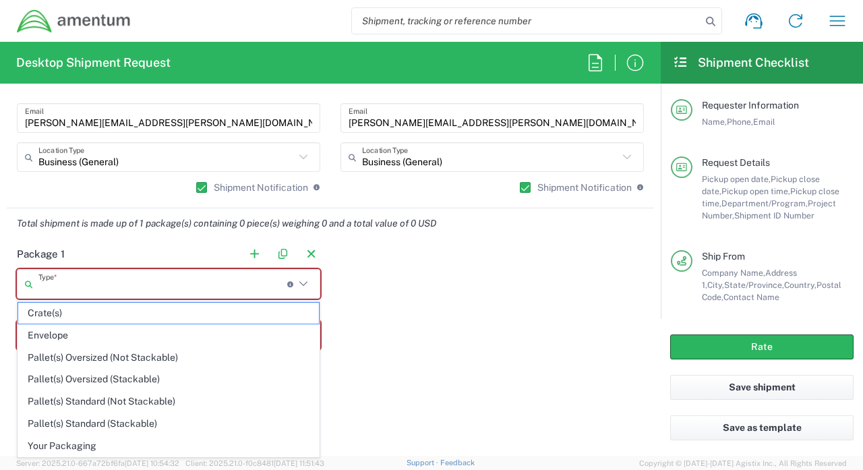
click at [146, 288] on input "text" at bounding box center [162, 284] width 249 height 24
click at [83, 438] on span "Your Packaging" at bounding box center [168, 445] width 301 height 21
type input "Your Packaging"
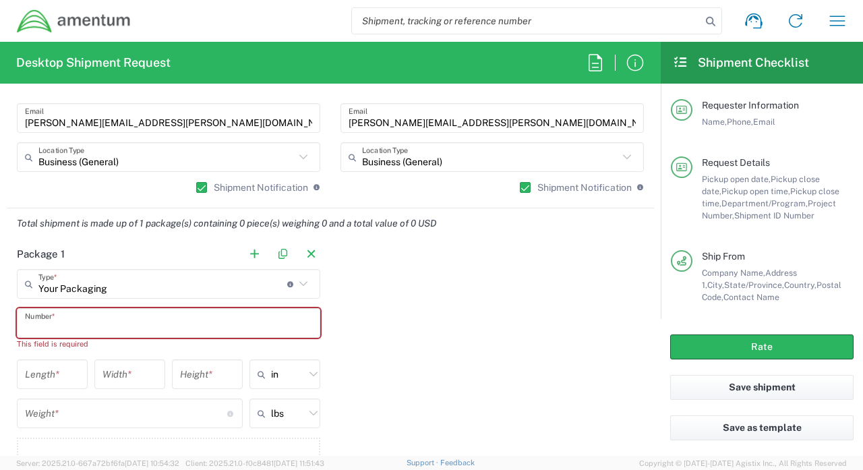
click at [127, 332] on input "text" at bounding box center [168, 323] width 287 height 24
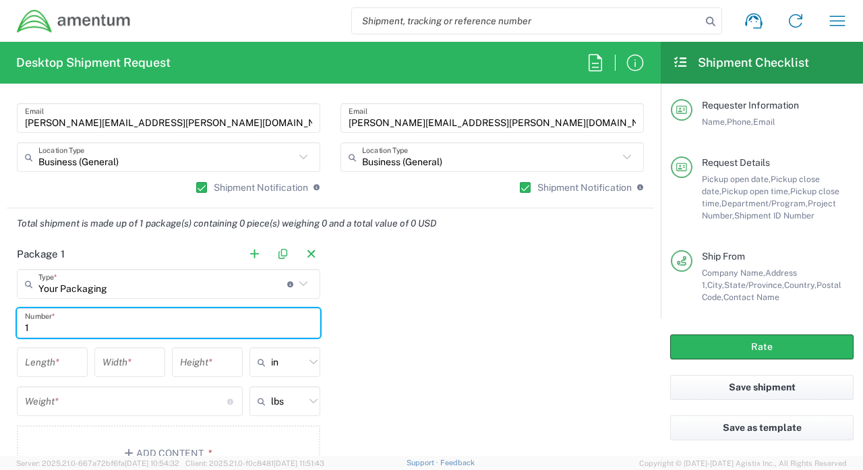
type input "1"
click at [55, 365] on input "number" at bounding box center [52, 362] width 55 height 24
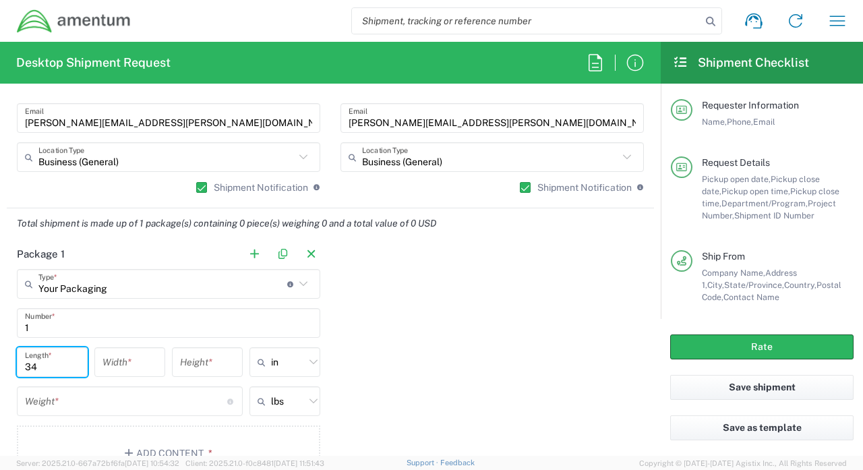
type input "34"
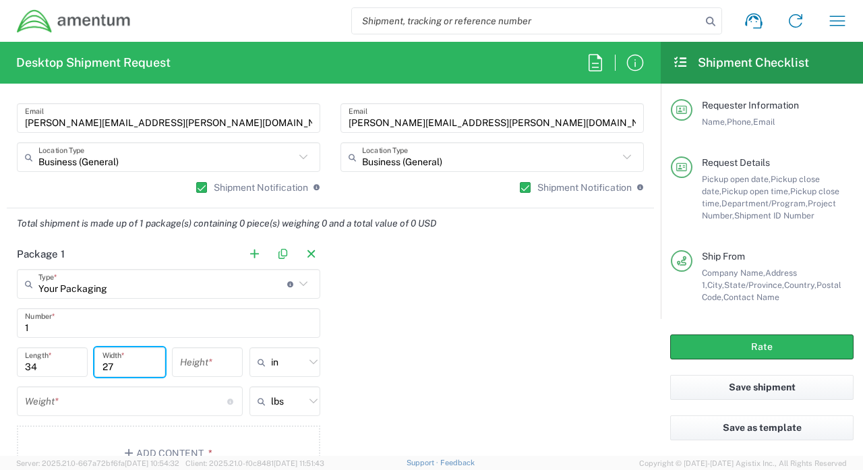
type input "27"
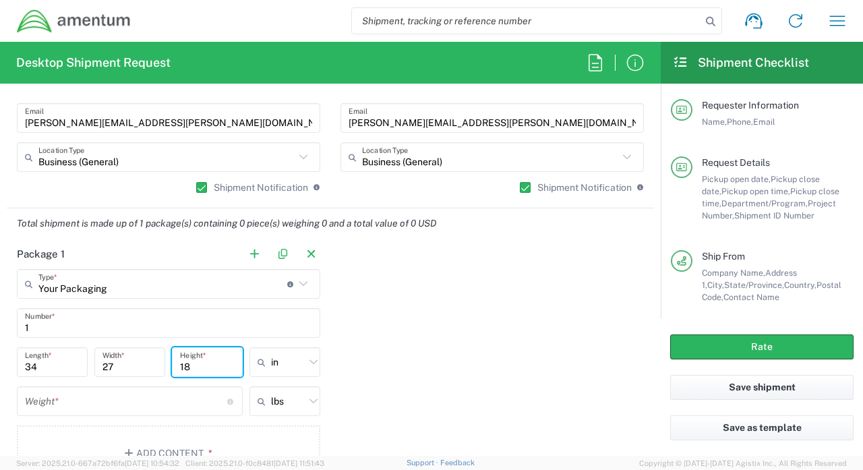
type input "18"
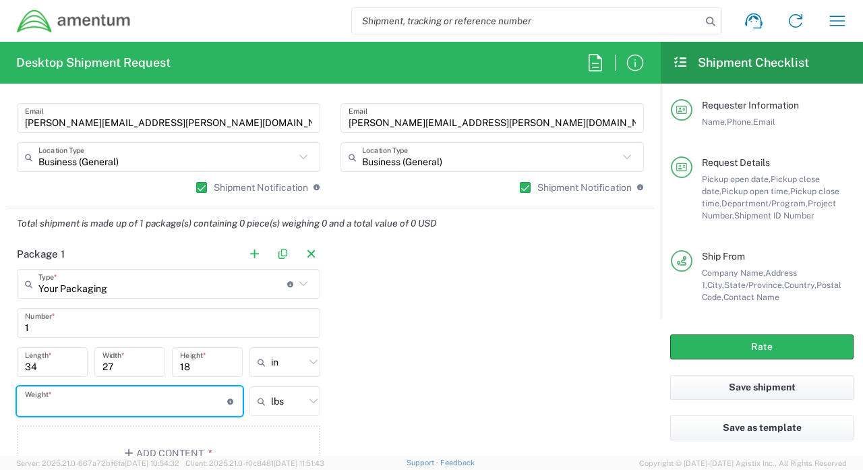
click at [124, 394] on input "number" at bounding box center [126, 401] width 202 height 24
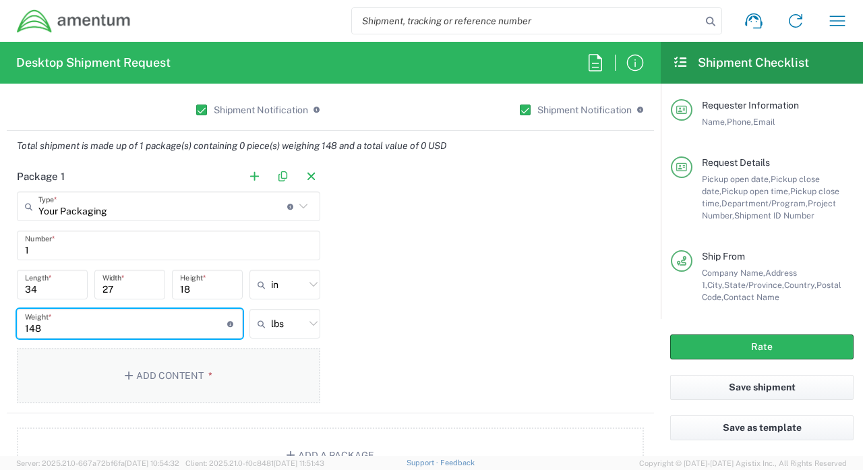
scroll to position [1126, 0]
type input "148"
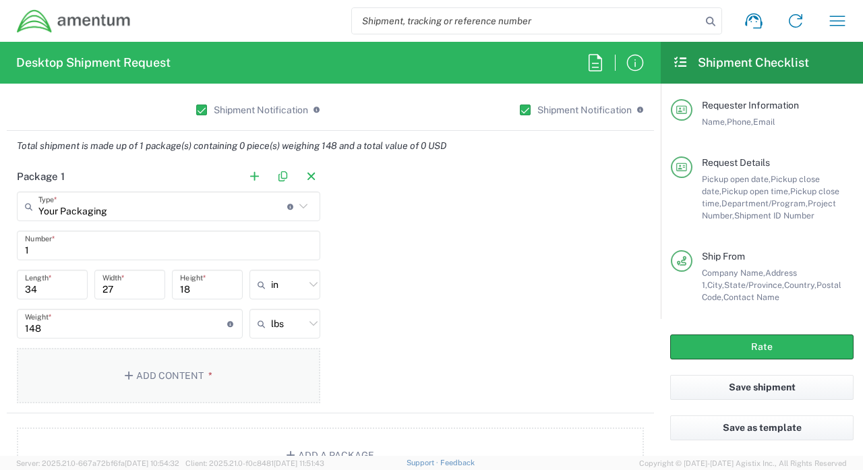
click at [216, 378] on button "Add Content *" at bounding box center [168, 375] width 303 height 55
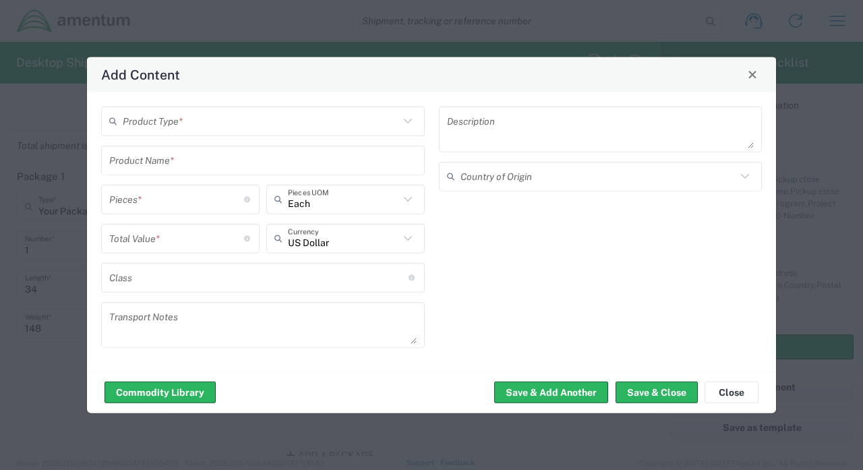
click at [205, 127] on input "text" at bounding box center [261, 121] width 276 height 24
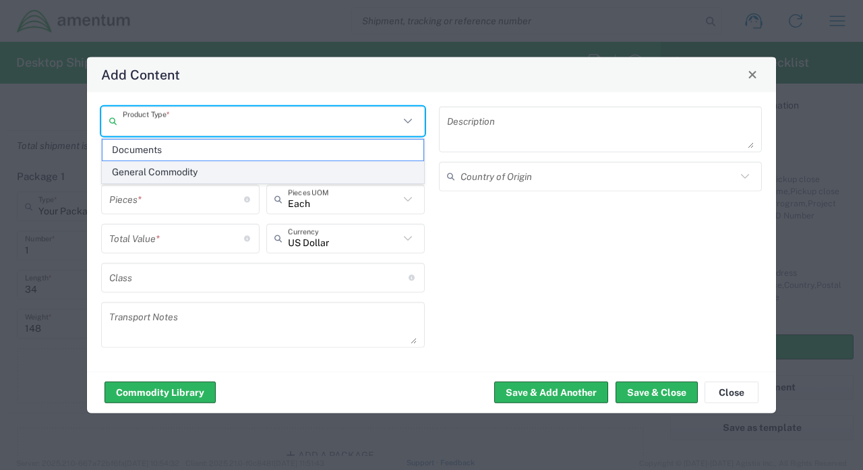
click at [179, 167] on span "General Commodity" at bounding box center [262, 172] width 321 height 21
type input "General Commodity"
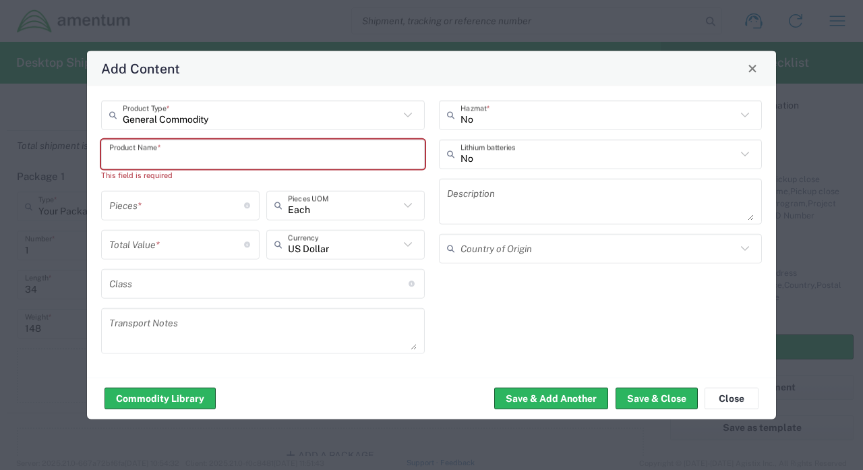
paste input "[URL][DOMAIN_NAME]"
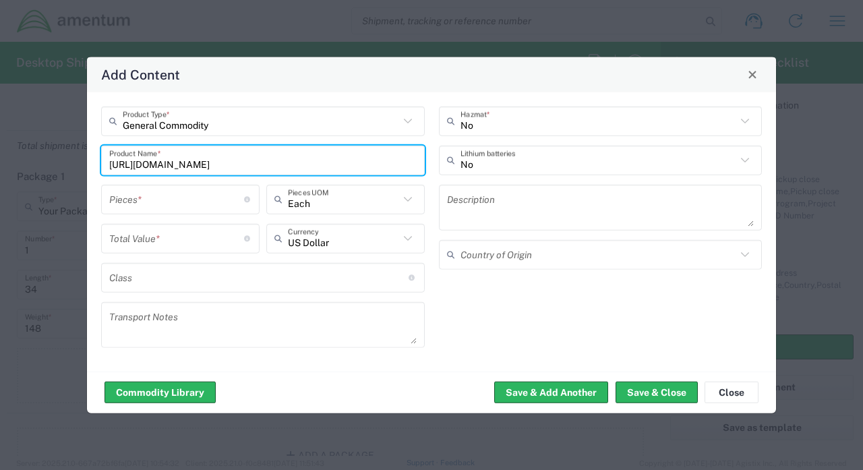
click at [255, 160] on input "[URL][DOMAIN_NAME]" at bounding box center [262, 160] width 307 height 24
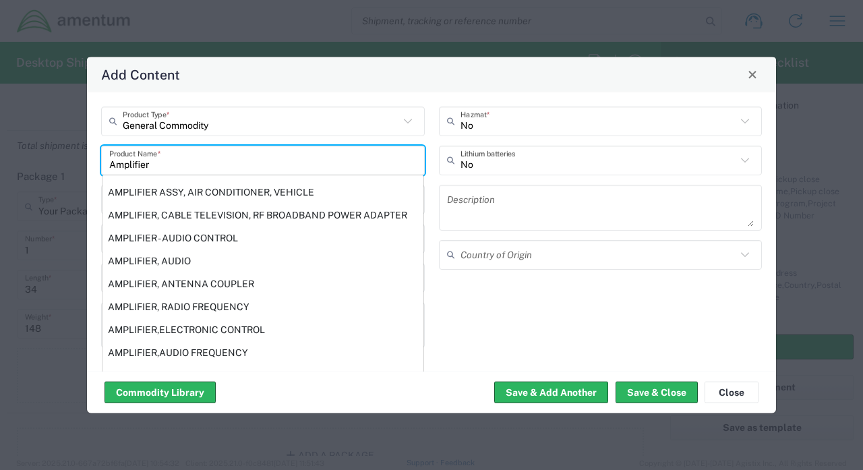
type input "Amplifier"
click at [515, 325] on div "No Hazmat * No Lithium batteries Description Country of Origin" at bounding box center [600, 231] width 338 height 251
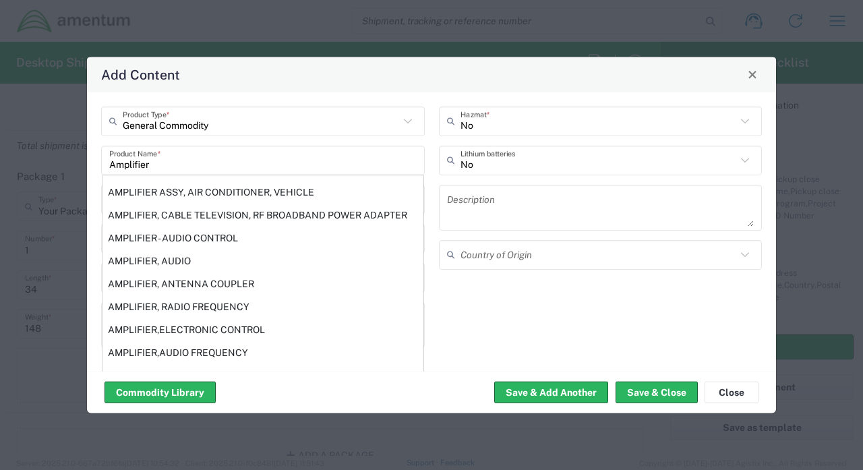
click at [482, 299] on div "No Hazmat * No Lithium batteries Description Country of Origin" at bounding box center [600, 231] width 338 height 251
click at [216, 163] on input "Amplifier" at bounding box center [262, 160] width 307 height 24
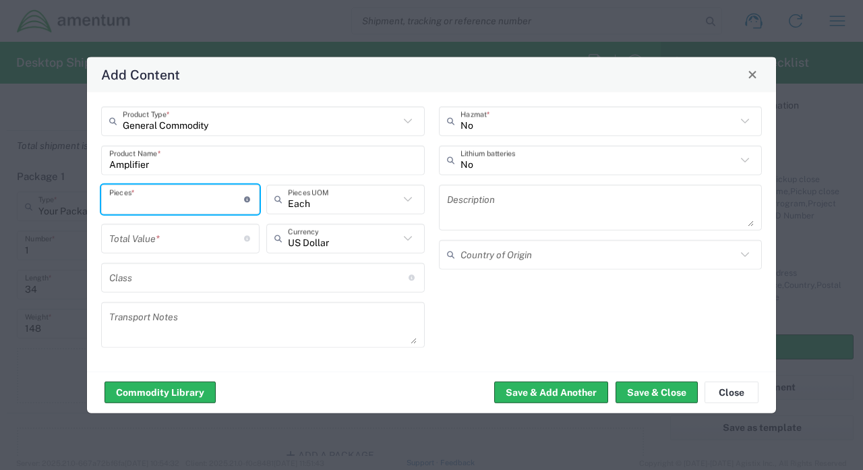
click at [177, 207] on input "number" at bounding box center [176, 199] width 135 height 24
type input "1"
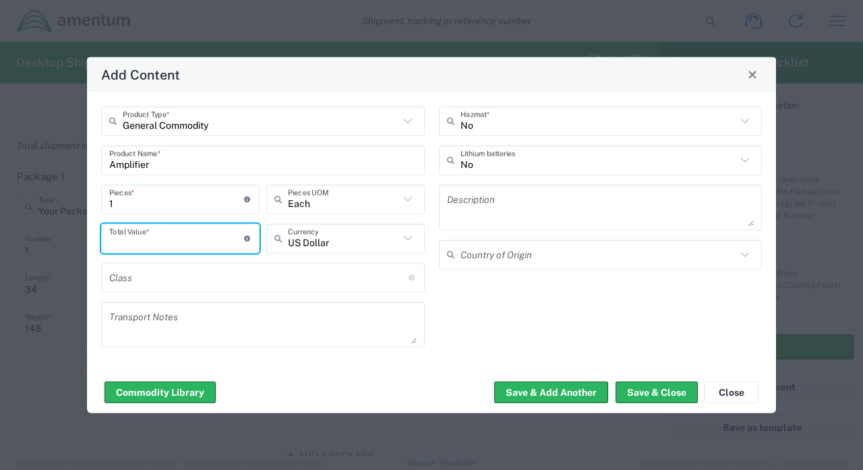
click at [173, 243] on input "number" at bounding box center [176, 238] width 135 height 24
type input "2000"
click at [189, 275] on input "text" at bounding box center [258, 277] width 299 height 24
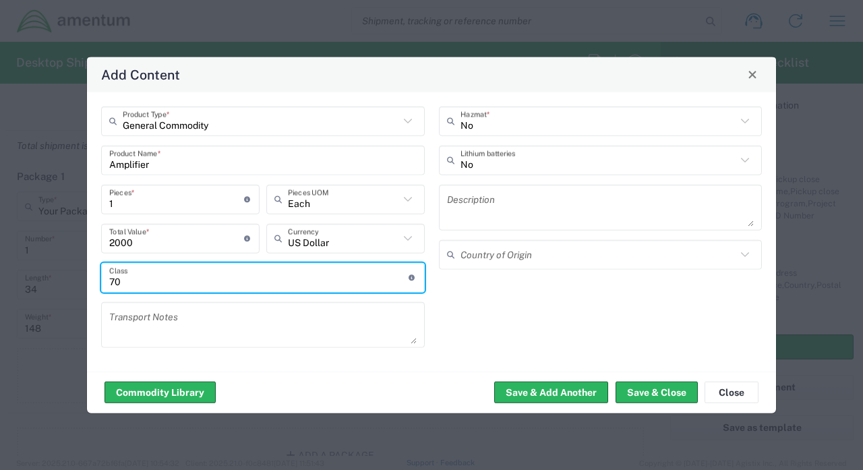
type input "70"
click at [487, 206] on textarea at bounding box center [600, 207] width 307 height 38
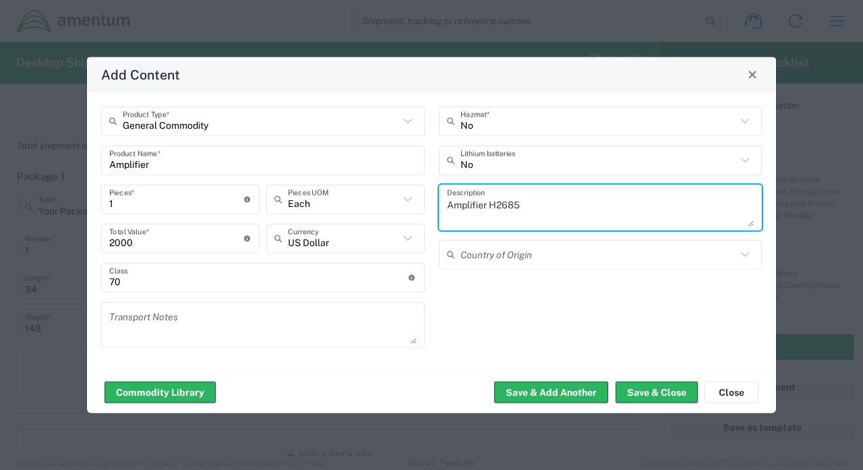
type textarea "Amplifier H2685"
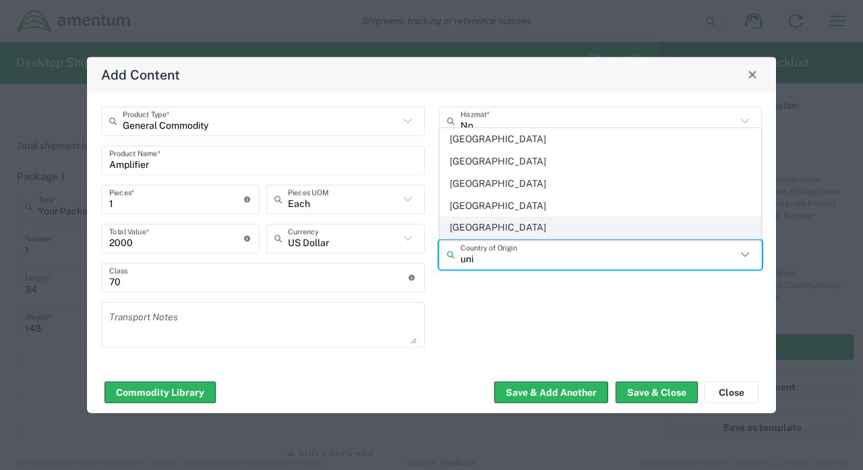
click at [523, 226] on span "[GEOGRAPHIC_DATA]" at bounding box center [600, 227] width 321 height 21
type input "[GEOGRAPHIC_DATA]"
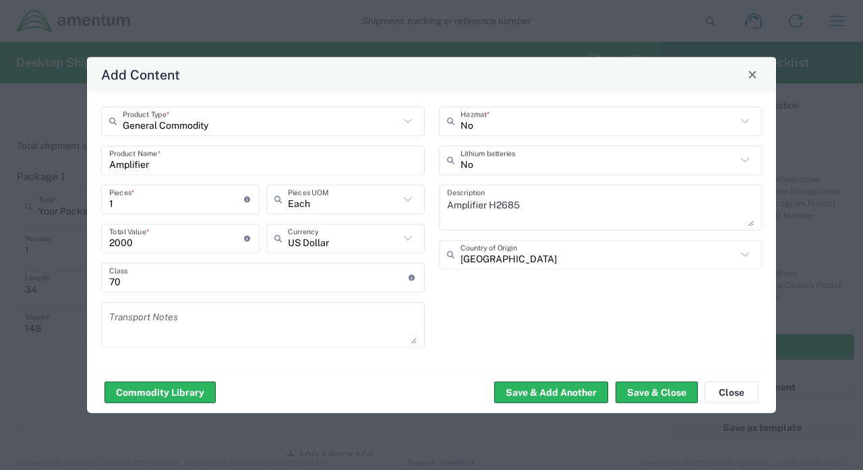
click at [505, 320] on div "No Hazmat * No Lithium batteries Amplifier H2685 Description United States Coun…" at bounding box center [600, 231] width 338 height 251
click at [644, 394] on button "Save & Close" at bounding box center [656, 392] width 82 height 22
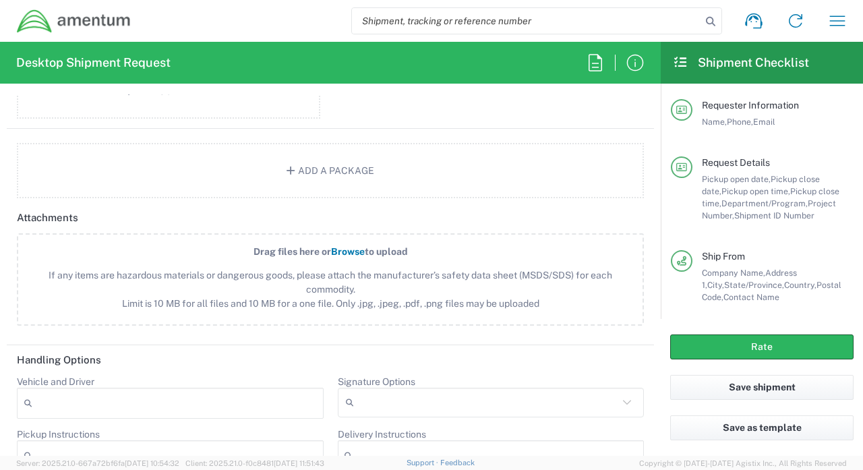
scroll to position [1466, 0]
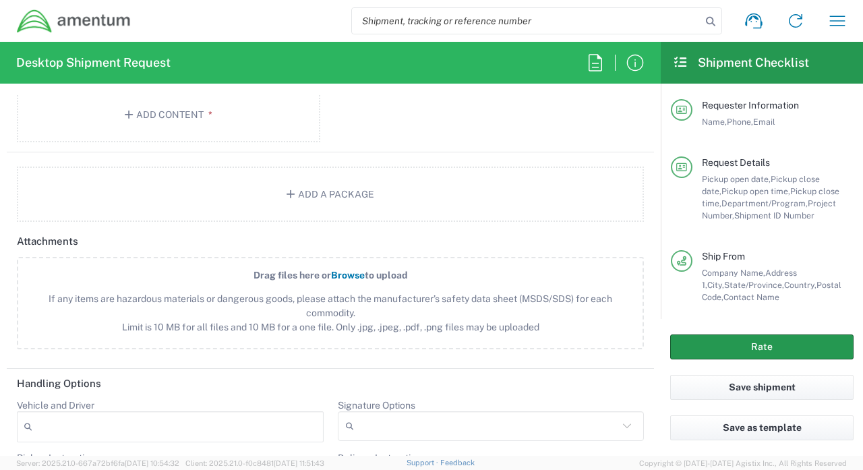
click at [724, 341] on button "Rate" at bounding box center [761, 346] width 183 height 25
type input "AUTEC"
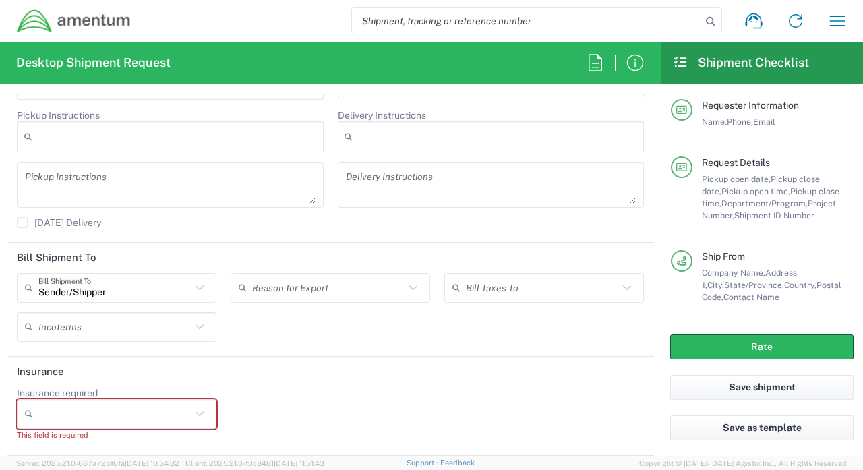
scroll to position [1813, 0]
click at [144, 418] on input "Insurance required" at bounding box center [114, 414] width 152 height 22
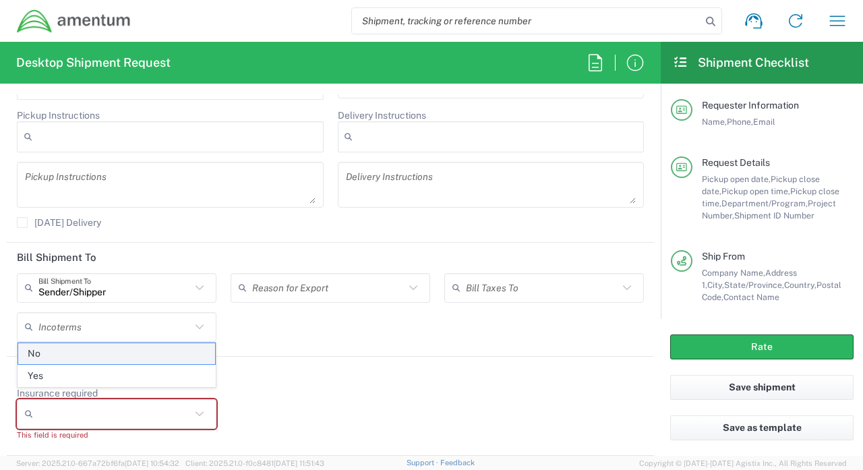
click at [59, 358] on span "No" at bounding box center [116, 353] width 197 height 21
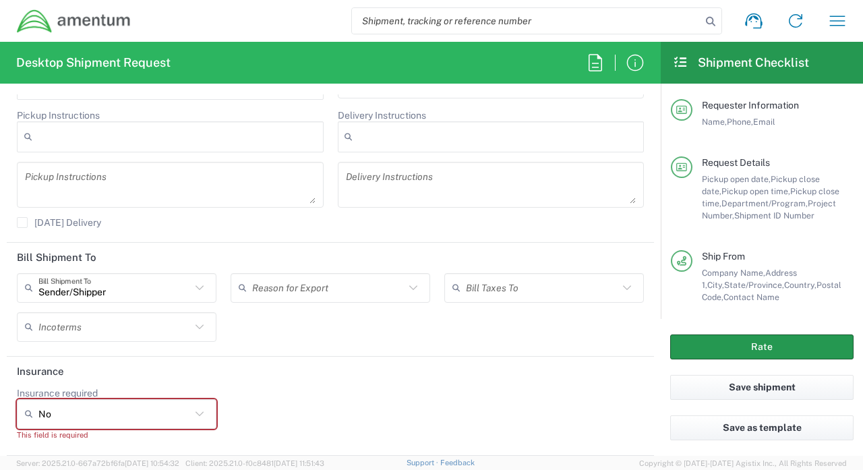
click at [710, 344] on button "Rate" at bounding box center [761, 346] width 183 height 25
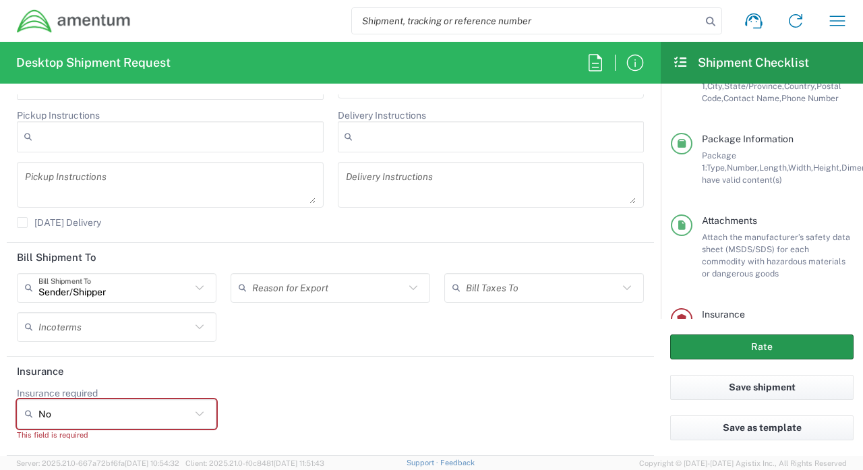
scroll to position [327, 0]
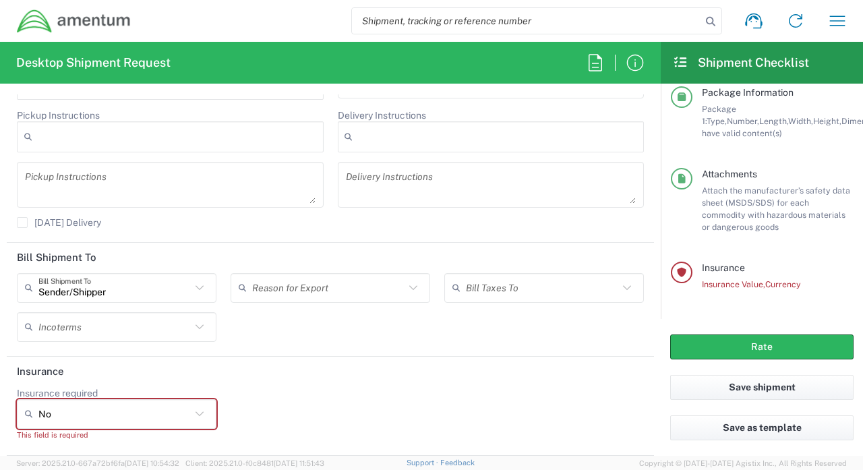
click at [132, 420] on input "No" at bounding box center [114, 414] width 152 height 22
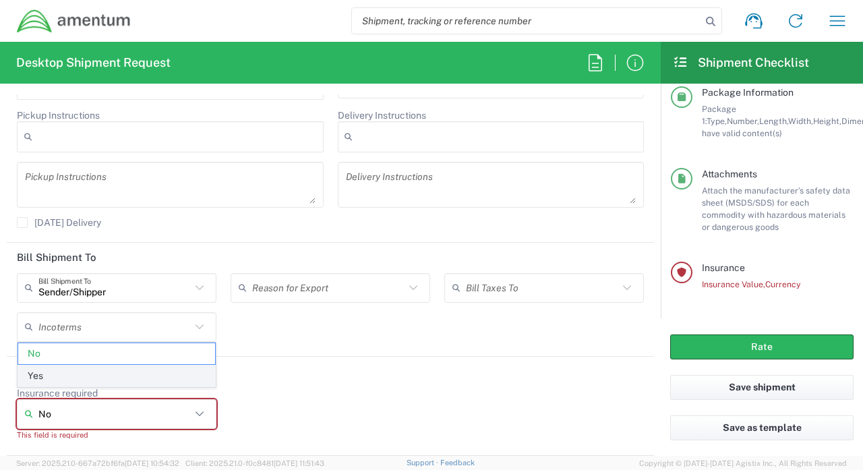
click at [107, 379] on span "Yes" at bounding box center [116, 375] width 197 height 21
type input "Yes"
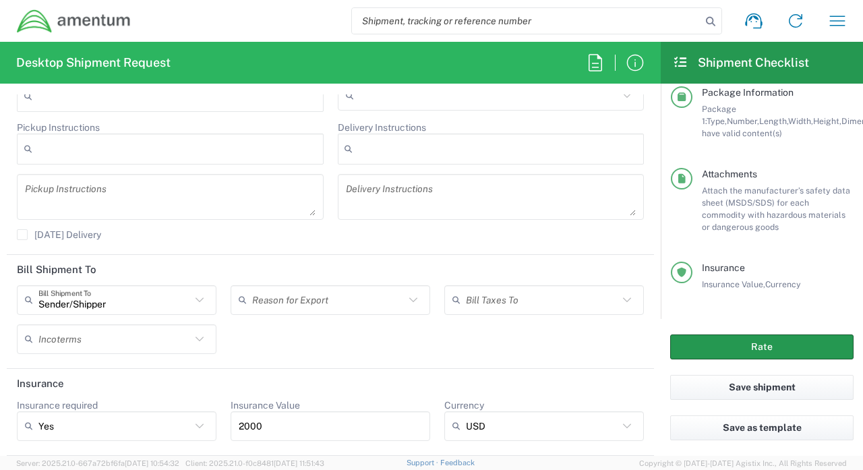
click at [767, 342] on button "Rate" at bounding box center [761, 346] width 183 height 25
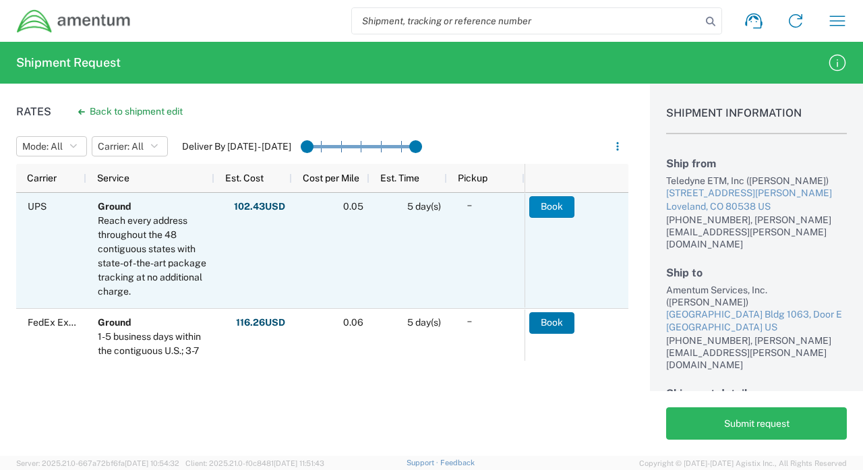
click at [556, 201] on button "Book" at bounding box center [551, 207] width 45 height 22
